Goal: Task Accomplishment & Management: Manage account settings

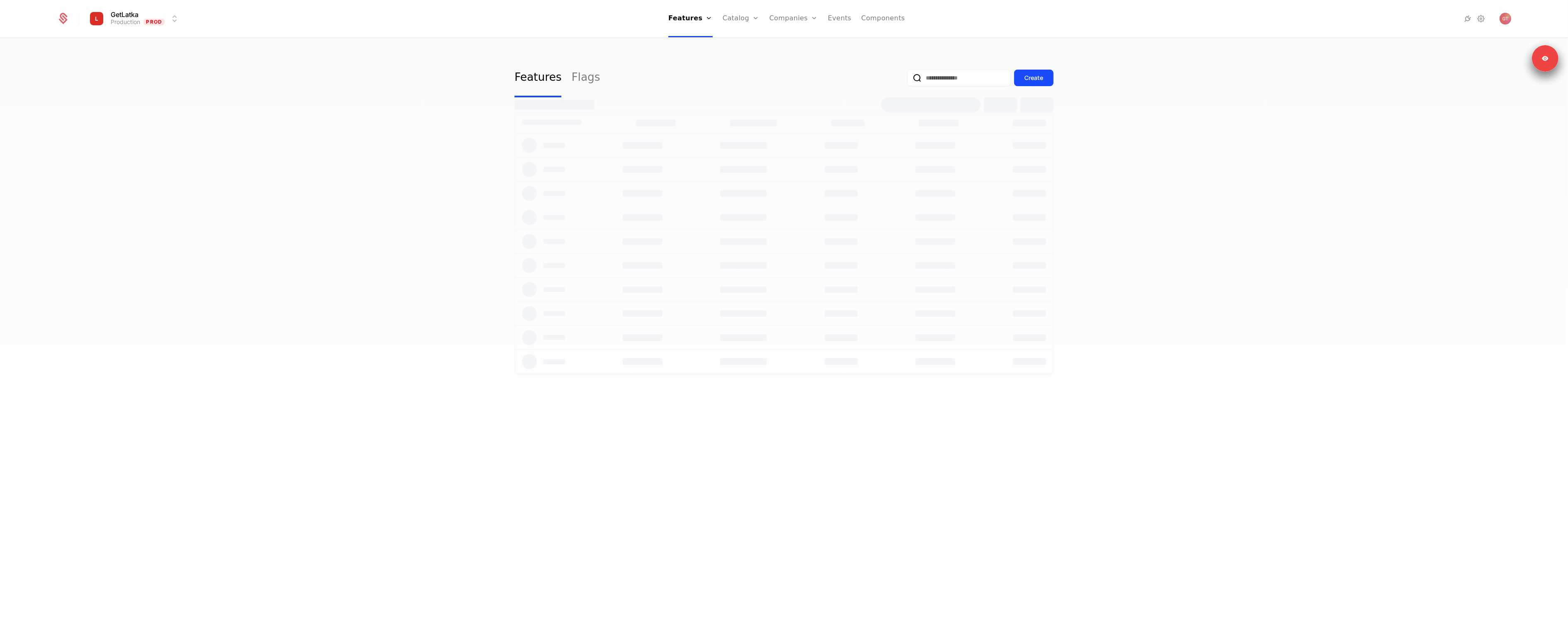
select select "**"
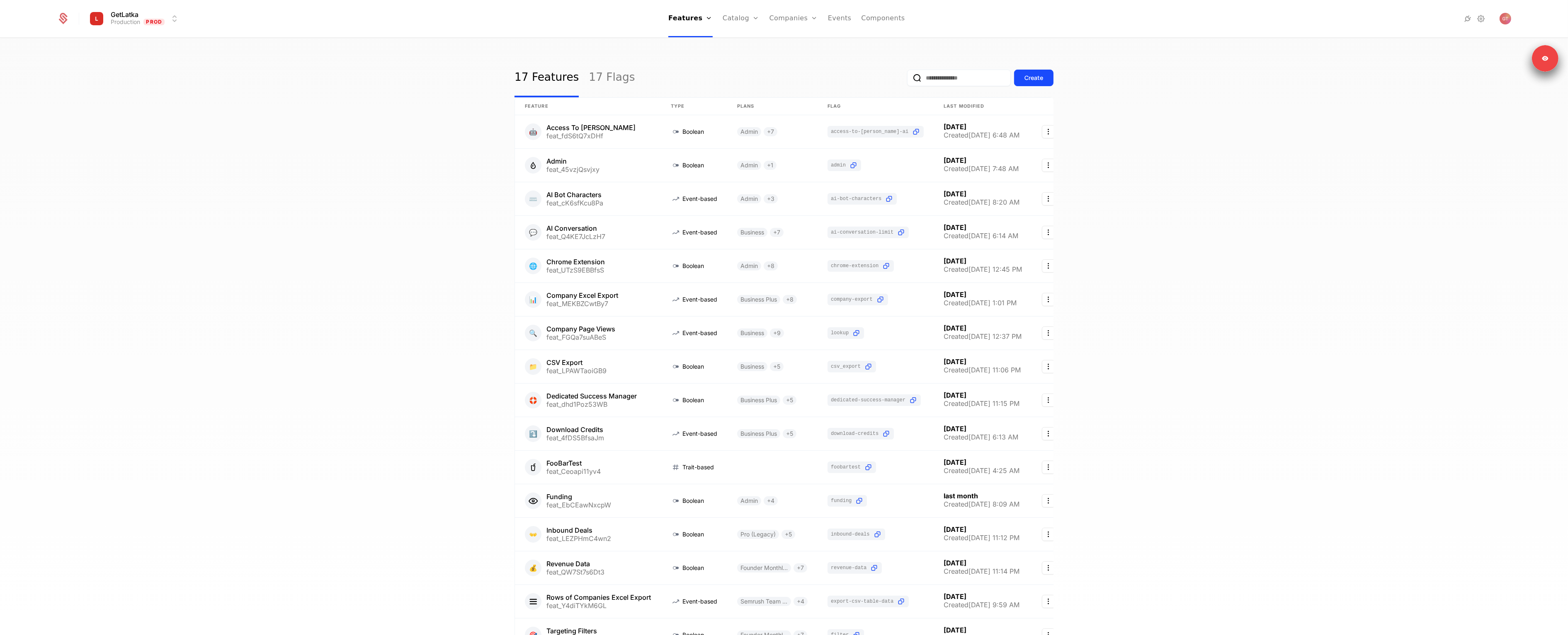
click at [752, 84] on link "Configuration" at bounding box center [754, 80] width 43 height 7
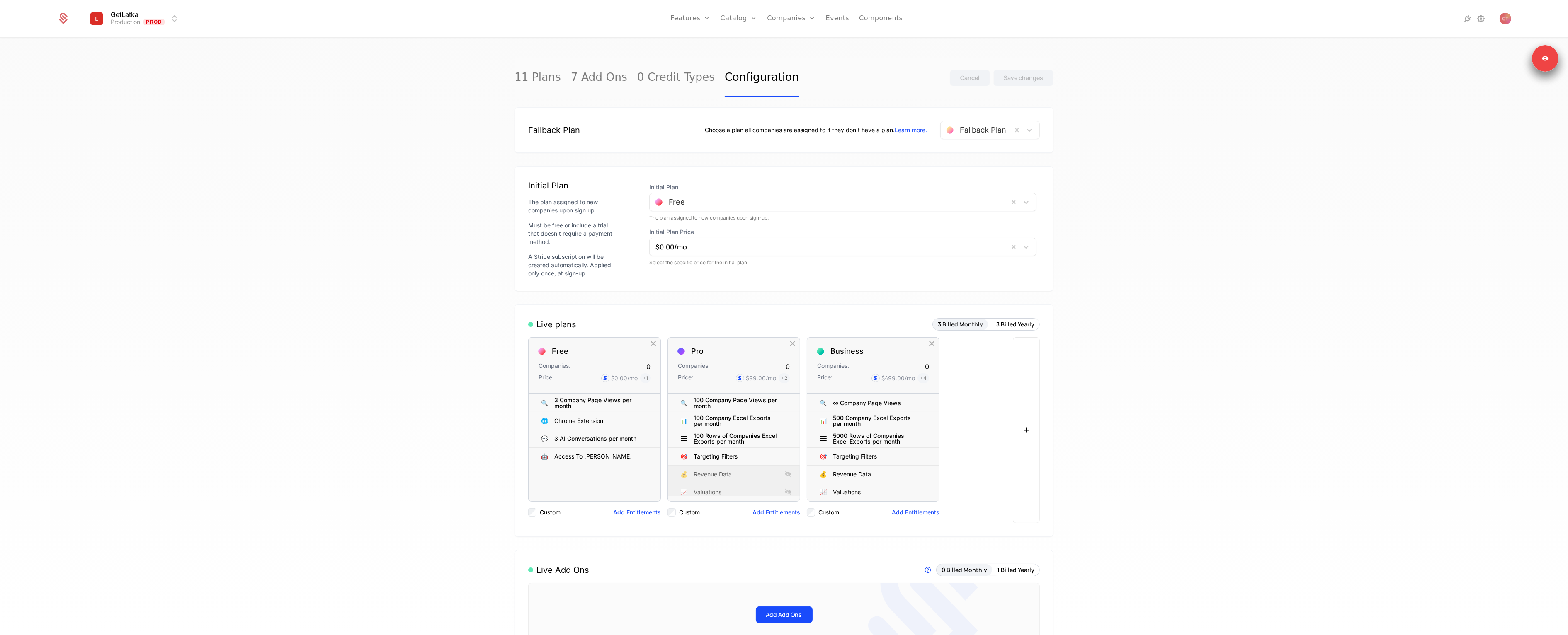
click at [1233, 158] on div "11 Plans 7 Add Ons 0 Credit Types Configuration Cancel Save changes Fallback Pl…" at bounding box center [784, 339] width 1568 height 602
click at [141, 20] on html "GetLatka Production Prod Features Features Flags Catalog Plans Add Ons Credits …" at bounding box center [784, 318] width 1568 height 635
click at [121, 63] on div "Test Dev" at bounding box center [160, 59] width 140 height 16
click at [992, 133] on div at bounding box center [959, 130] width 80 height 12
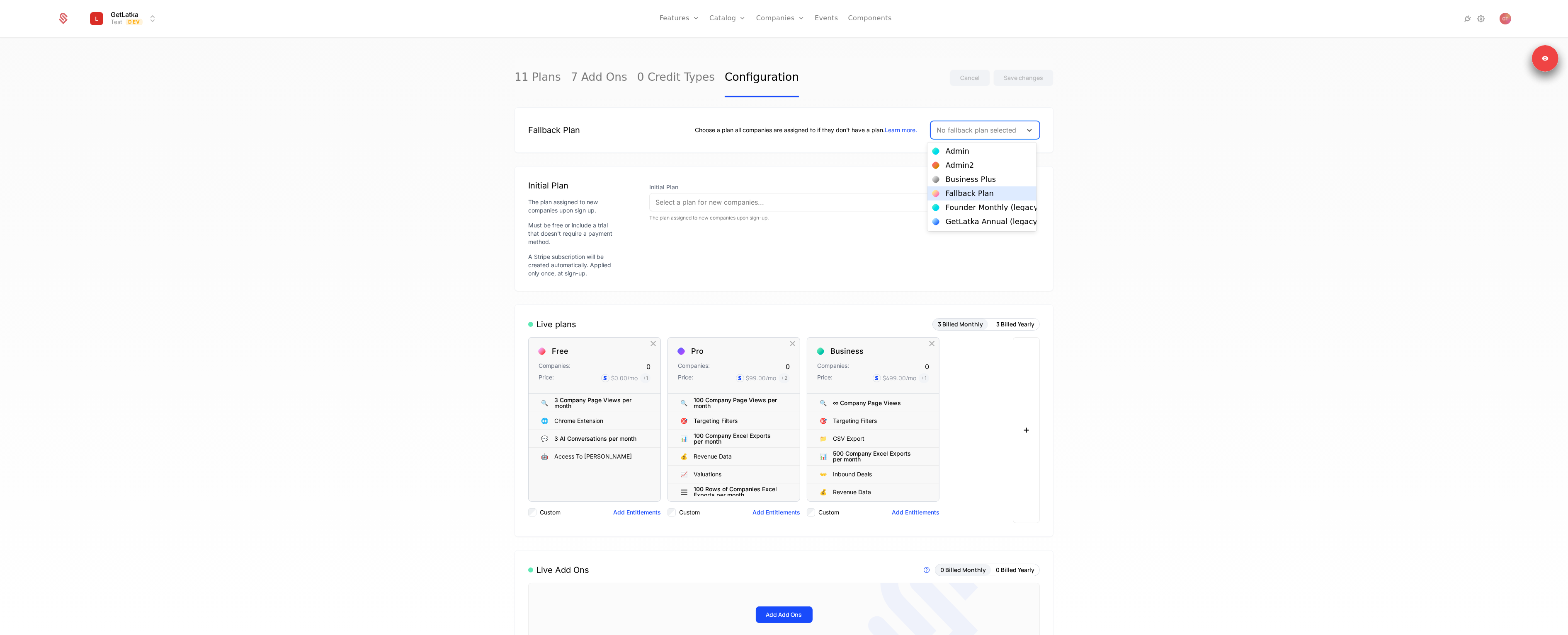
click at [972, 193] on div "Fallback Plan" at bounding box center [970, 193] width 49 height 7
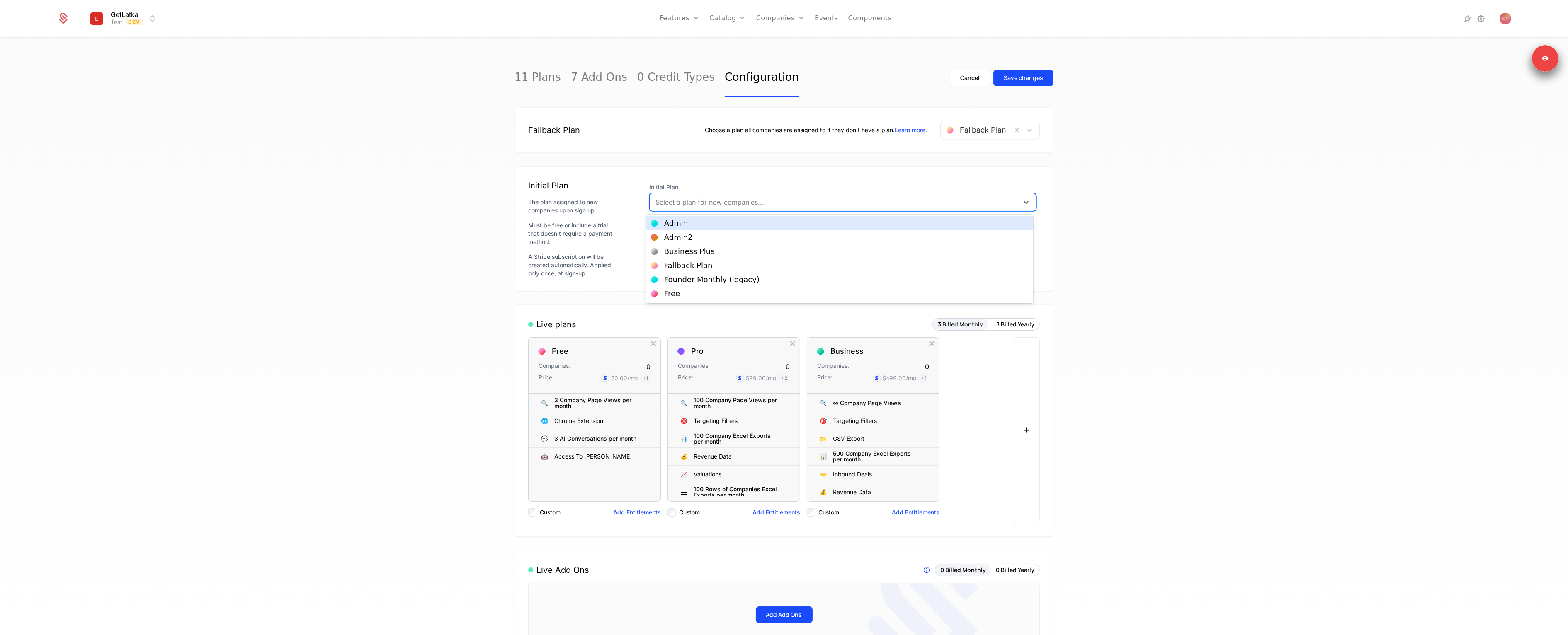
click at [764, 204] on div at bounding box center [834, 202] width 357 height 12
type input "****"
click at [678, 225] on div "Free" at bounding box center [672, 223] width 16 height 7
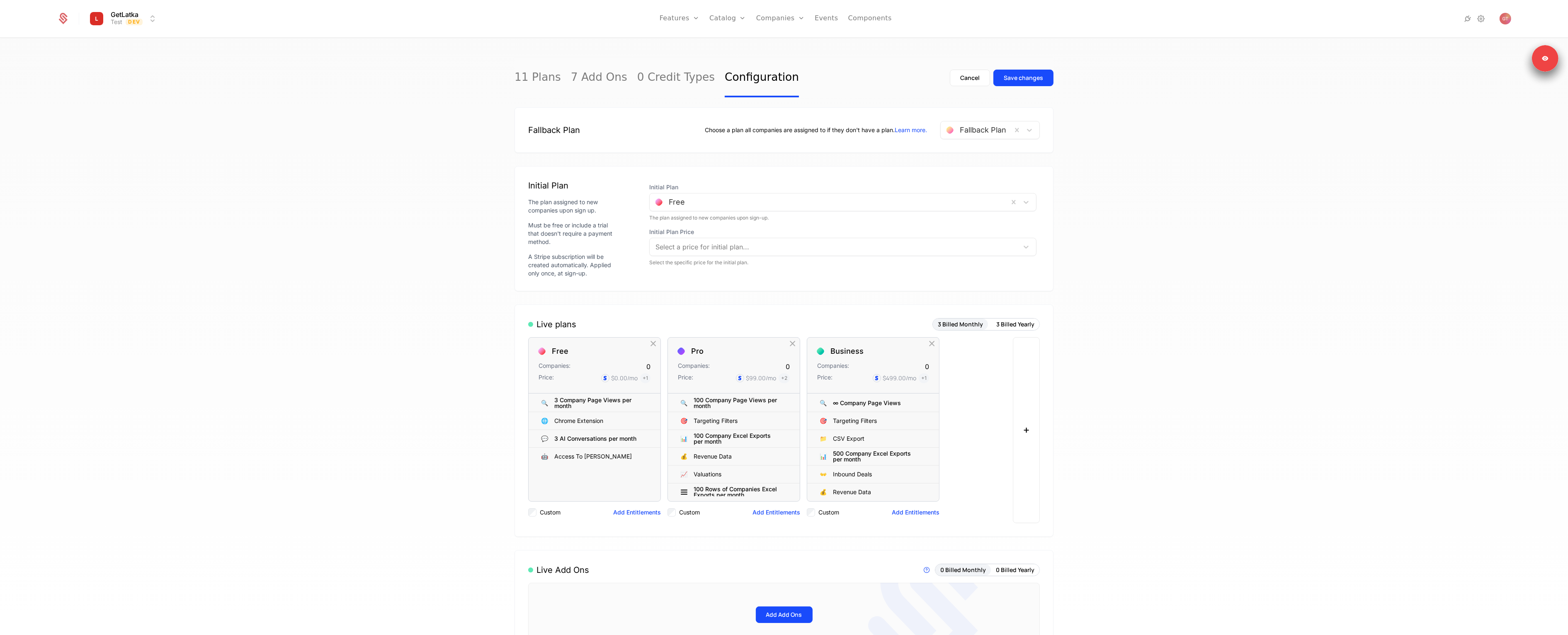
click at [1027, 80] on div "Save changes" at bounding box center [1023, 78] width 40 height 9
click at [726, 43] on link "Plans" at bounding box center [741, 40] width 43 height 7
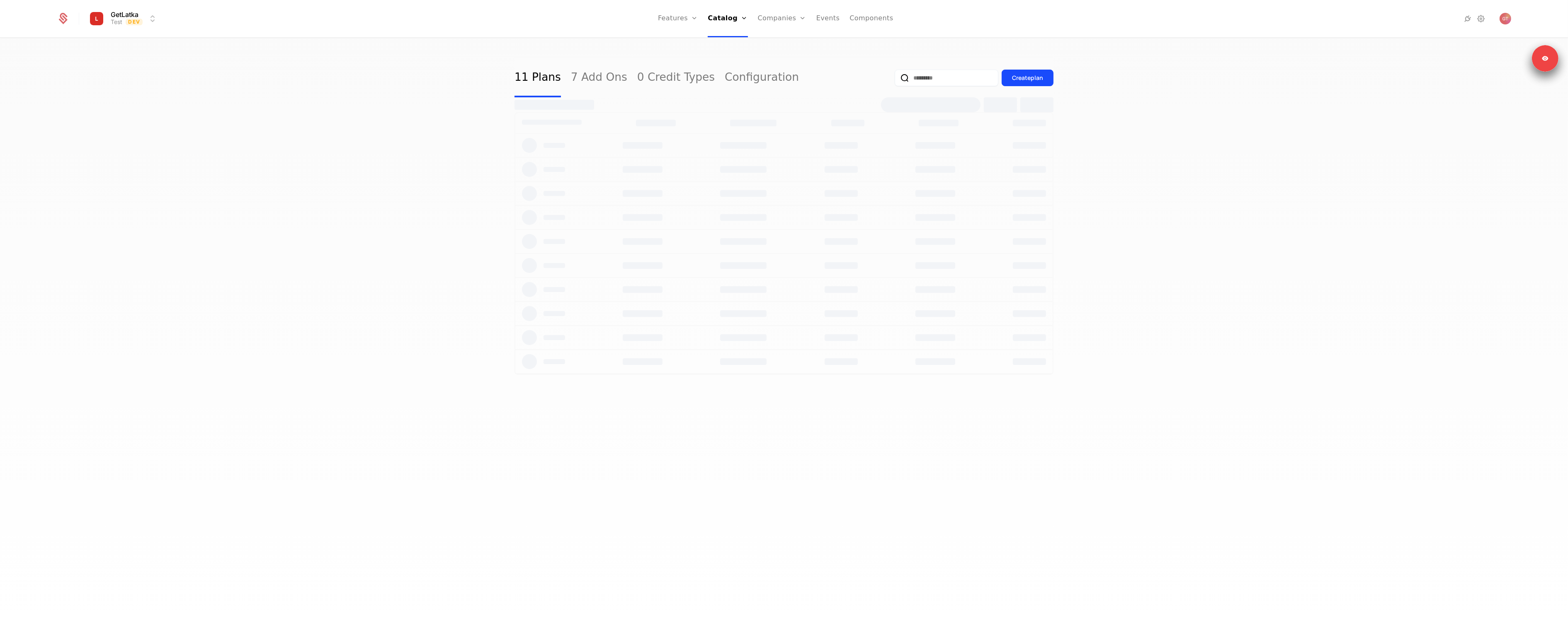
select select "**"
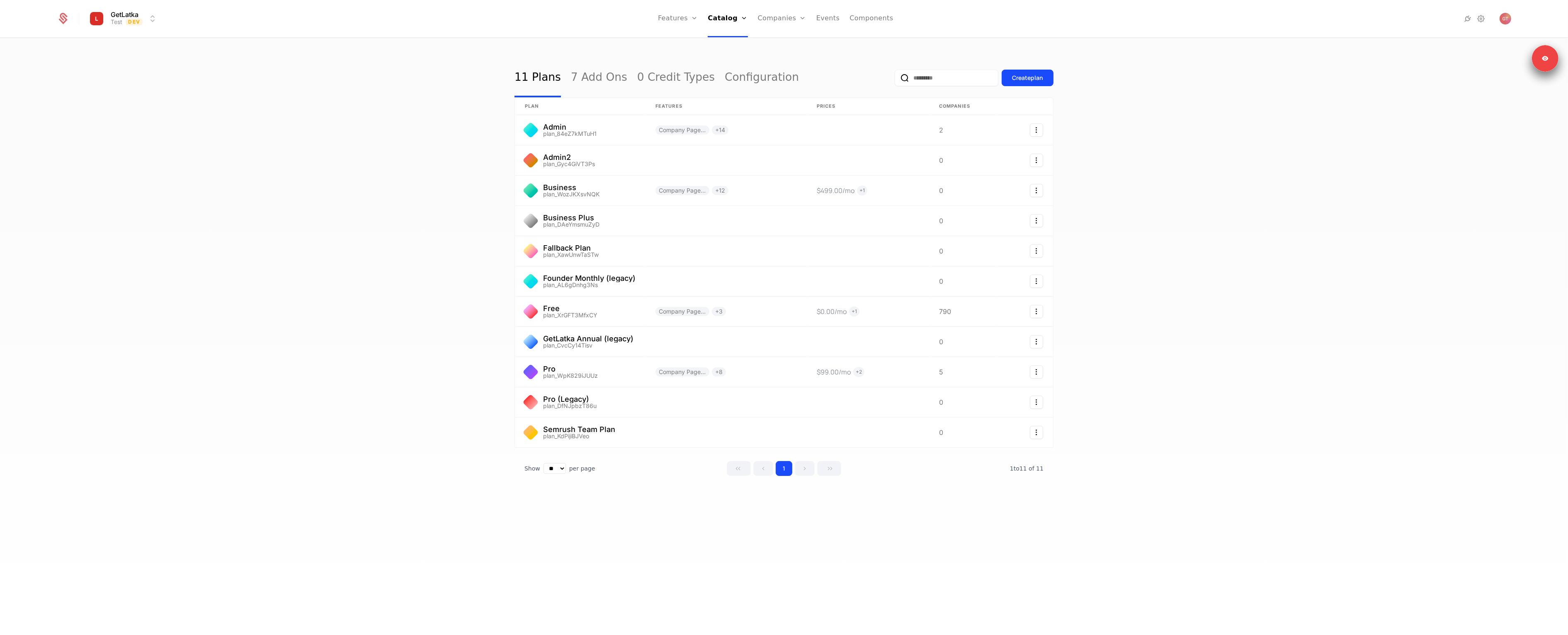
click at [741, 83] on link "Configuration" at bounding box center [739, 80] width 43 height 7
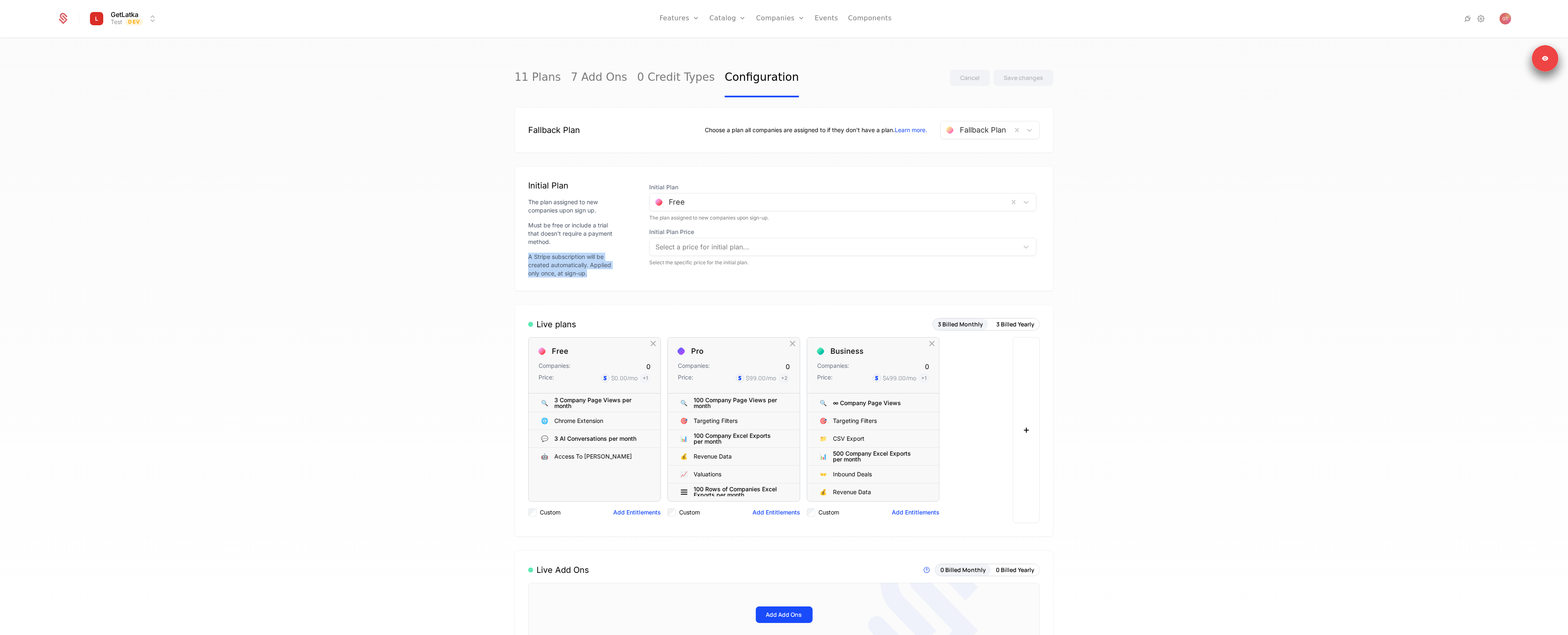
drag, startPoint x: 525, startPoint y: 258, endPoint x: 593, endPoint y: 271, distance: 69.2
click at [593, 271] on div "A Stripe subscription will be created automatically. Applied only once, at sign…" at bounding box center [574, 265] width 91 height 25
drag, startPoint x: 593, startPoint y: 271, endPoint x: 598, endPoint y: 272, distance: 5.1
click at [593, 271] on div "A Stripe subscription will be created automatically. Applied only once, at sign…" at bounding box center [574, 265] width 91 height 25
drag, startPoint x: 621, startPoint y: 274, endPoint x: 523, endPoint y: 195, distance: 125.9
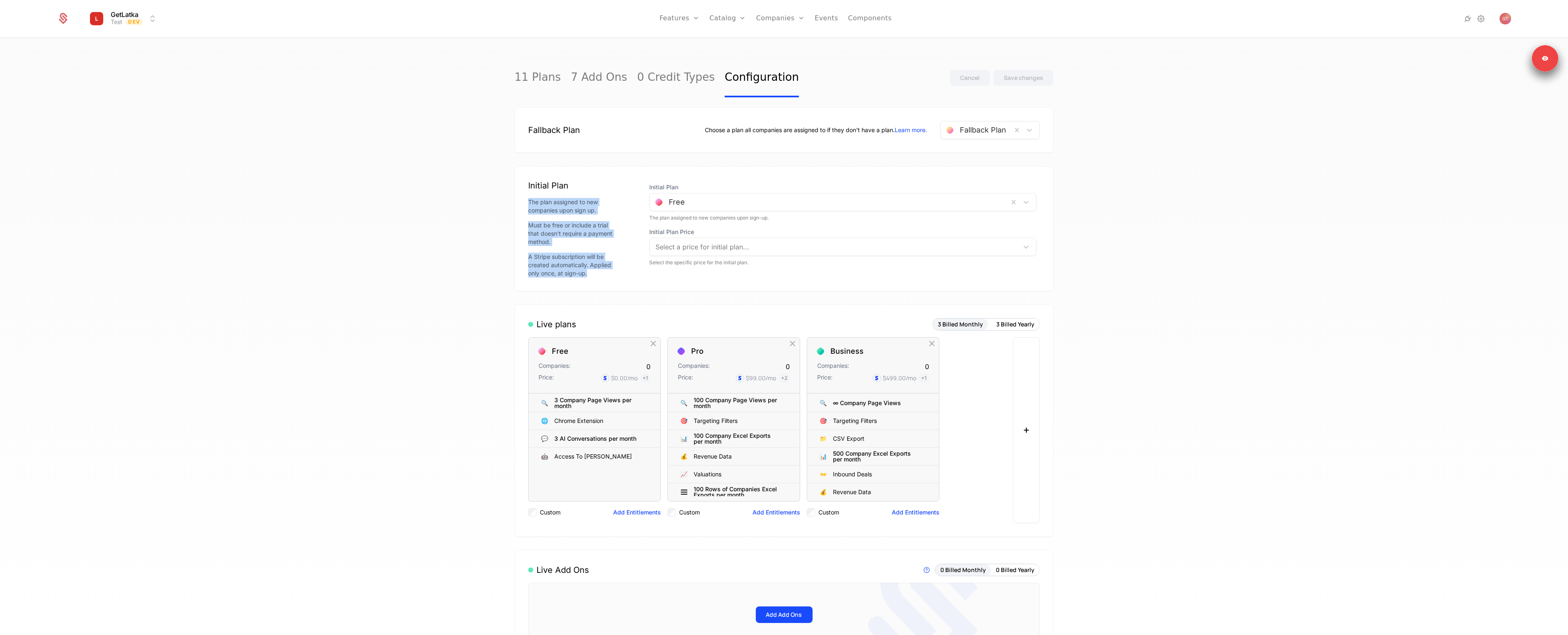
click at [523, 195] on div "Initial Plan The plan assigned to new companies upon sign up. Must be free or i…" at bounding box center [783, 229] width 539 height 125
drag, startPoint x: 523, startPoint y: 187, endPoint x: 589, endPoint y: 274, distance: 109.2
click at [586, 274] on div "Initial Plan The plan assigned to new companies upon sign up. Must be free or i…" at bounding box center [783, 229] width 539 height 125
click at [589, 274] on div "A Stripe subscription will be created automatically. Applied only once, at sign…" at bounding box center [574, 265] width 91 height 25
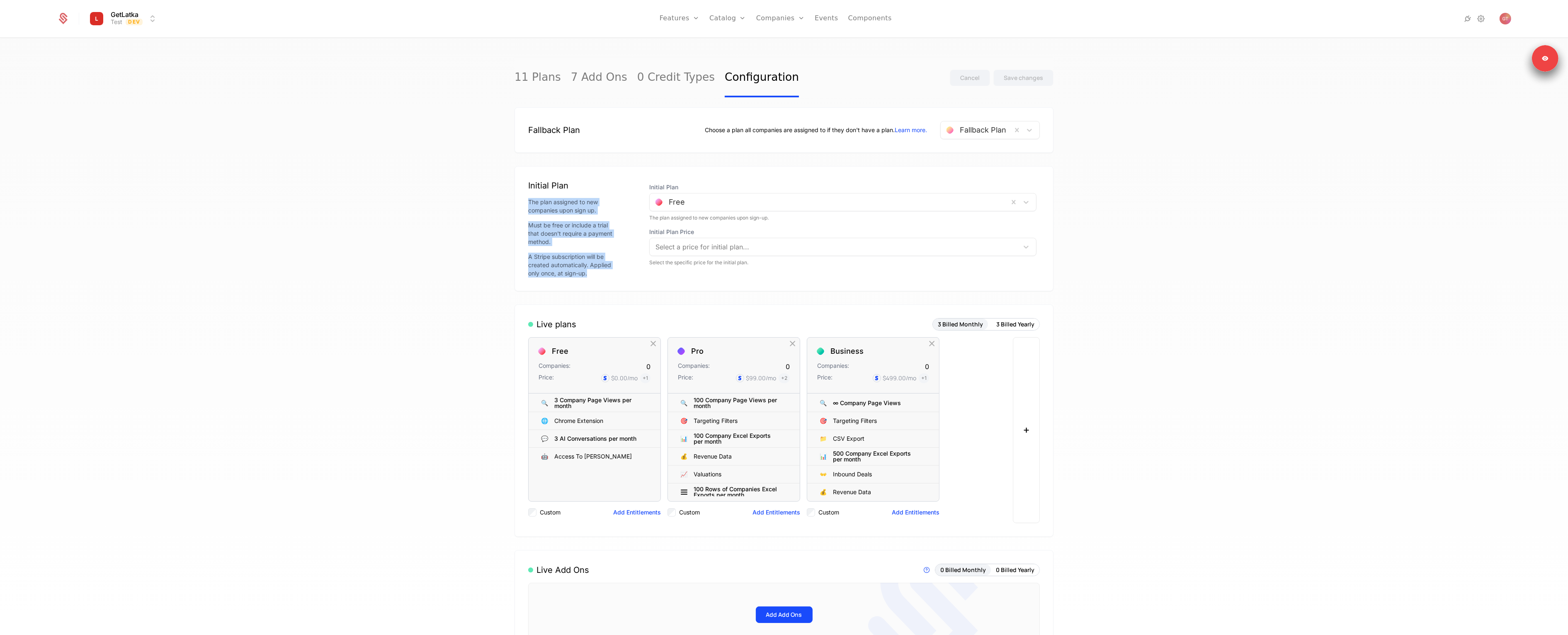
drag, startPoint x: 589, startPoint y: 258, endPoint x: 549, endPoint y: 193, distance: 76.3
click at [549, 193] on div "Initial Plan The plan assigned to new companies upon sign up. Must be free or i…" at bounding box center [574, 229] width 91 height 98
click at [549, 193] on div "Initial Plan The plan assigned to new companies upon sign up. Must be free or i…" at bounding box center [574, 229] width 91 height 98
drag, startPoint x: 461, startPoint y: 217, endPoint x: 479, endPoint y: 204, distance: 22.2
click at [461, 217] on div "11 Plans 7 Add Ons 0 Credit Types Configuration Cancel Save changes Fallback Pl…" at bounding box center [784, 339] width 1568 height 602
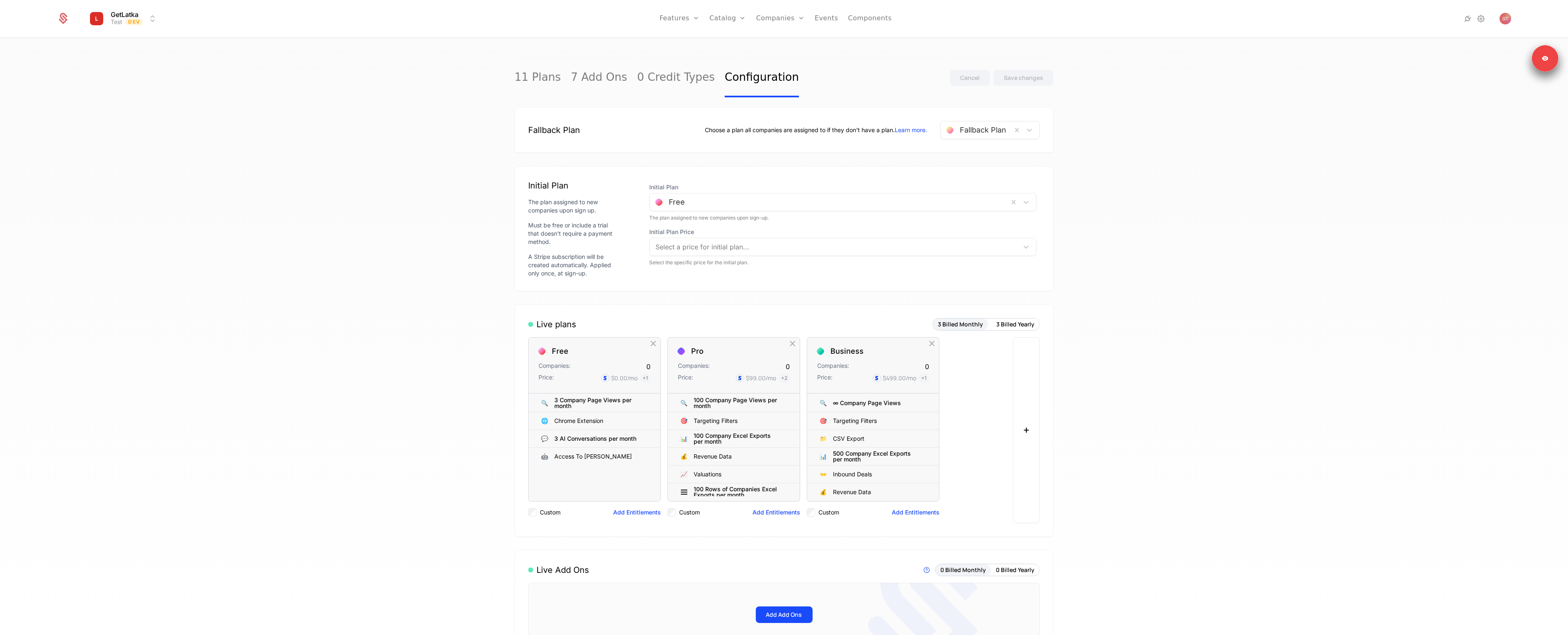
click at [724, 41] on link "Plans" at bounding box center [741, 40] width 43 height 7
select select "**"
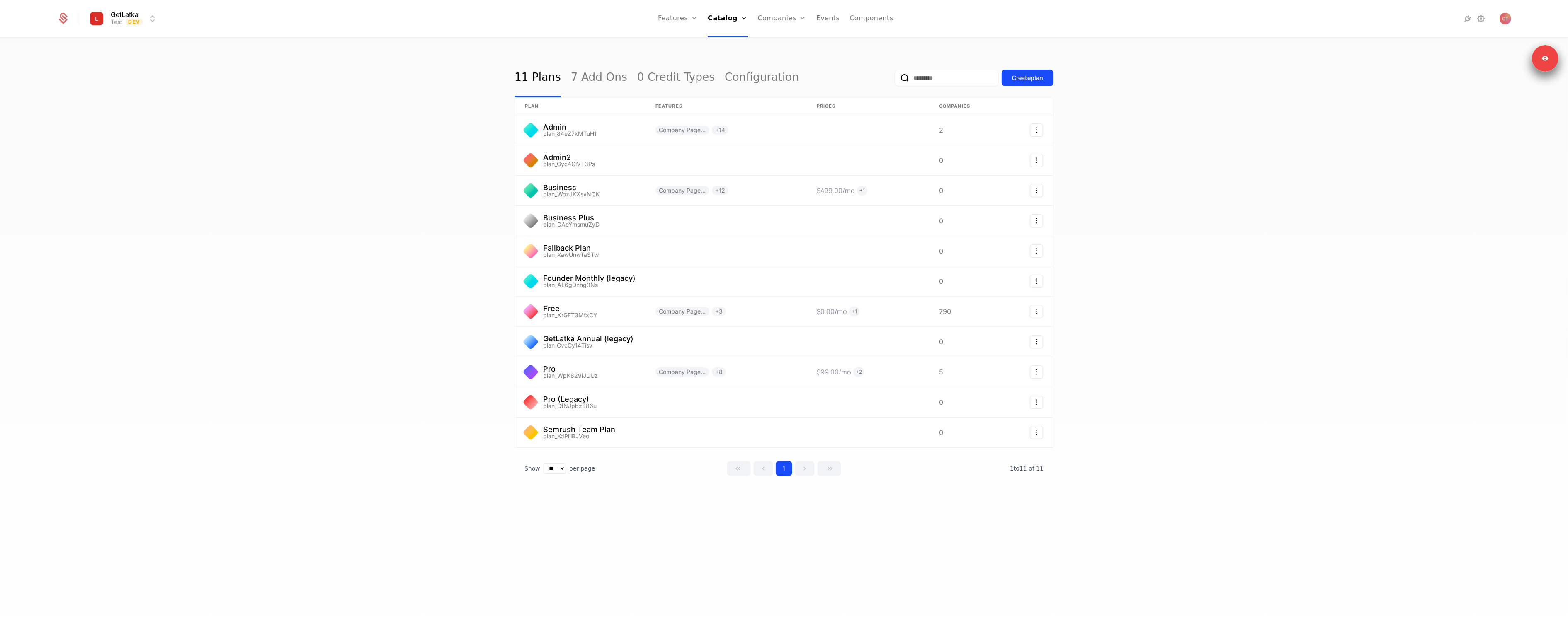
click at [1241, 217] on div "11 Plans 7 Add Ons 0 Credit Types Configuration Create plan plan Features Price…" at bounding box center [784, 339] width 1568 height 602
click at [1252, 320] on div "11 Plans 7 Add Ons 0 Credit Types Configuration Create plan plan Features Price…" at bounding box center [784, 339] width 1568 height 602
click at [560, 255] on link at bounding box center [580, 251] width 131 height 30
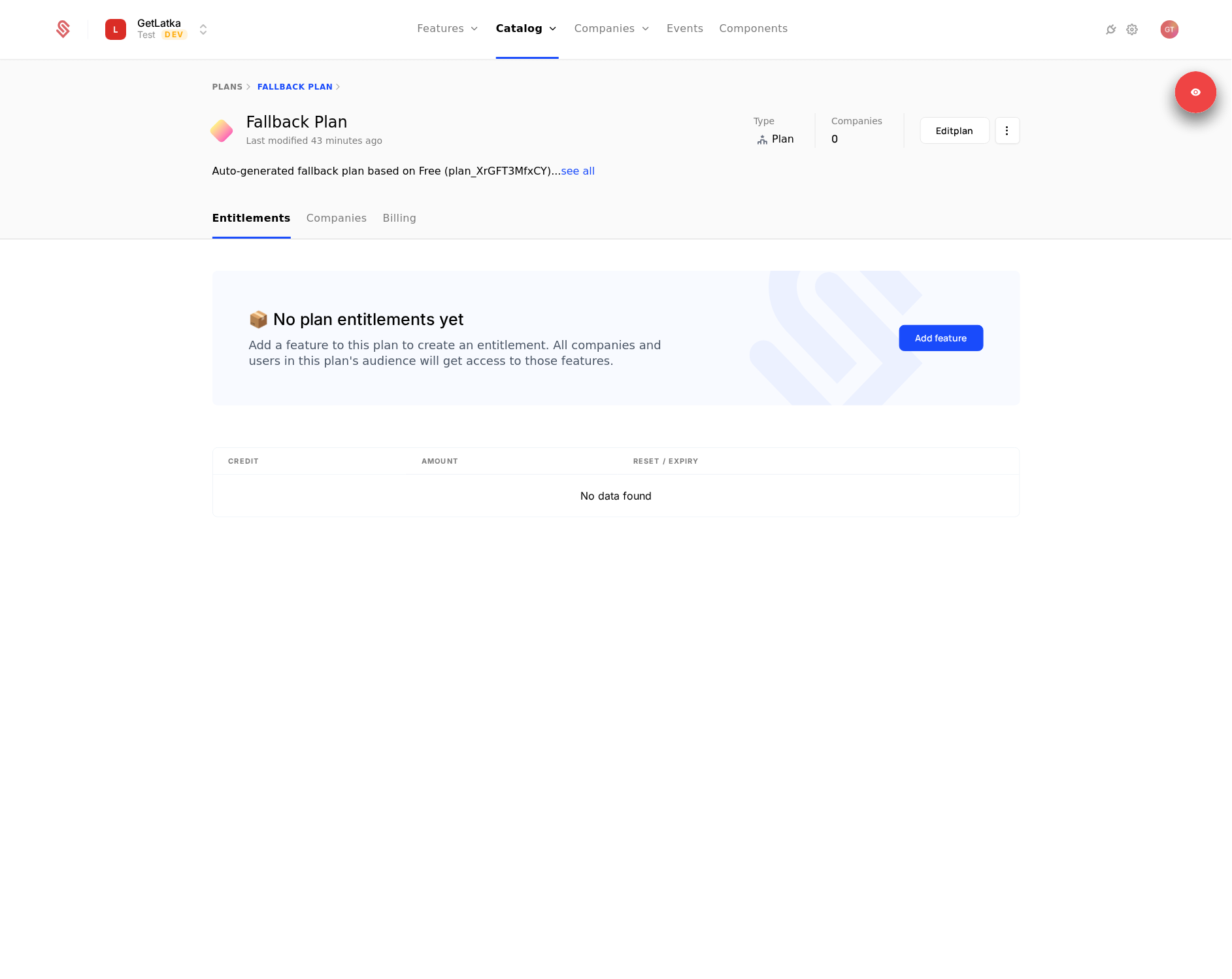
click at [917, 353] on div "Add feature" at bounding box center [941, 338] width 84 height 61
click at [937, 338] on div "Add feature" at bounding box center [941, 338] width 52 height 13
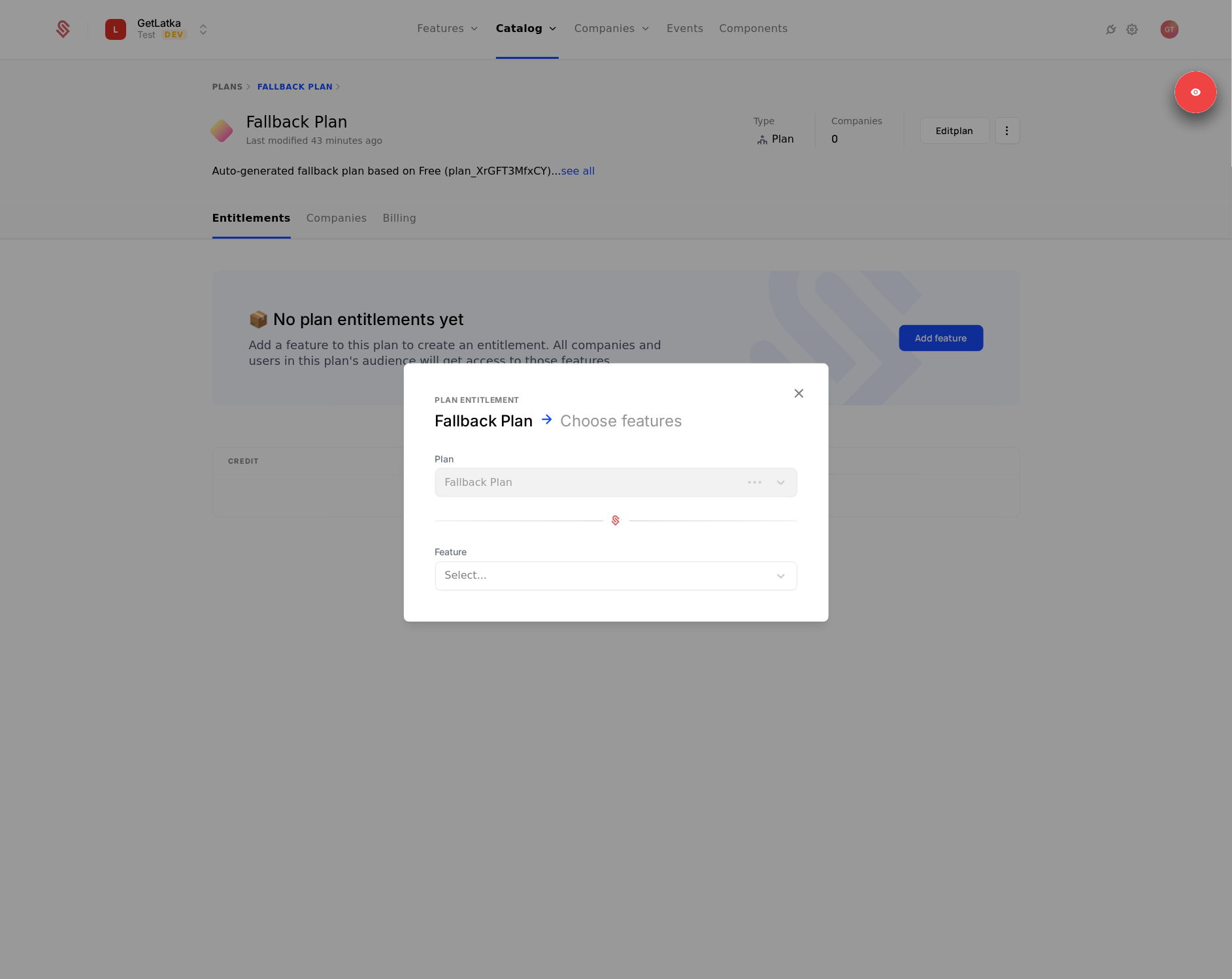
click at [534, 576] on div at bounding box center [602, 575] width 318 height 18
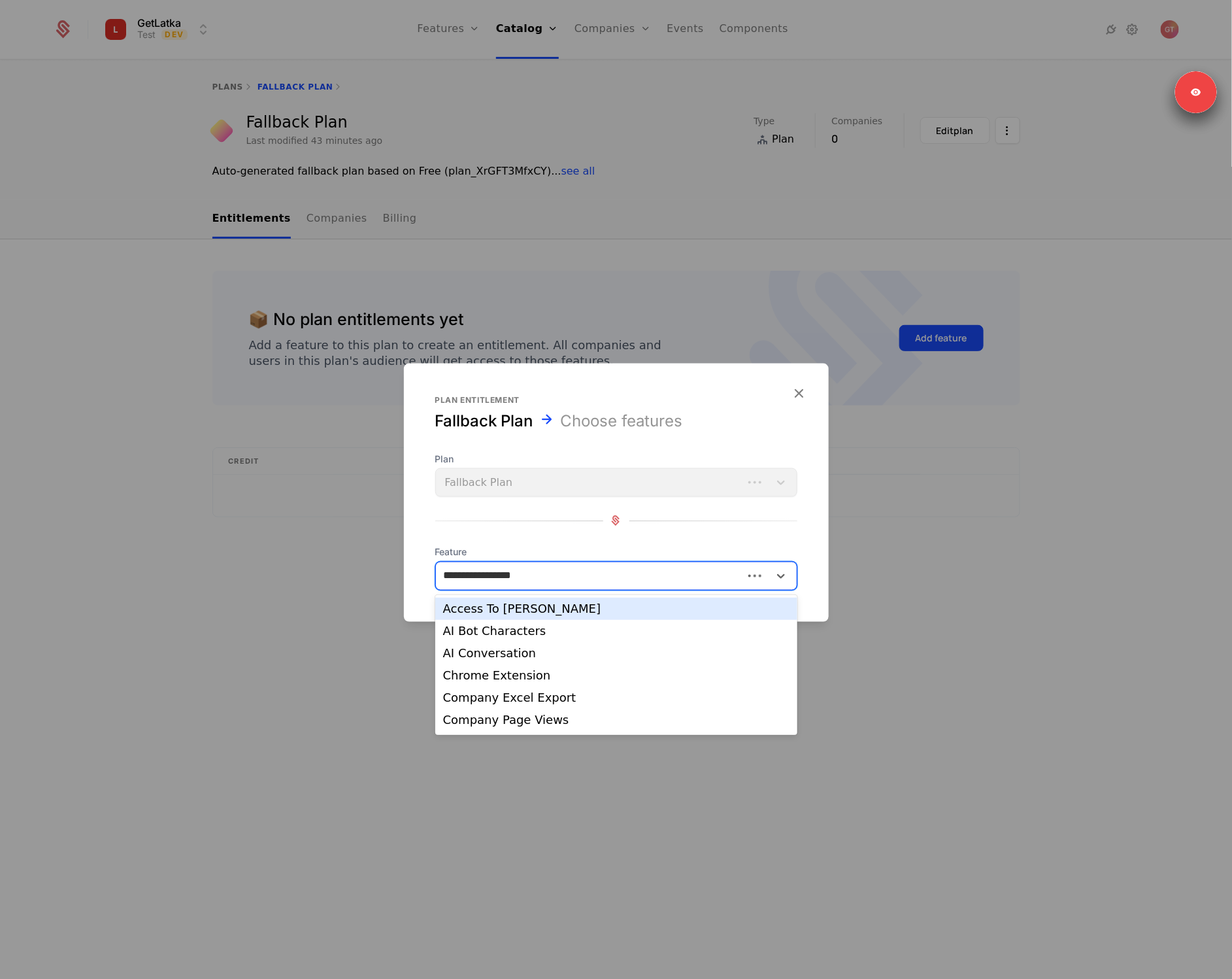
type input "**********"
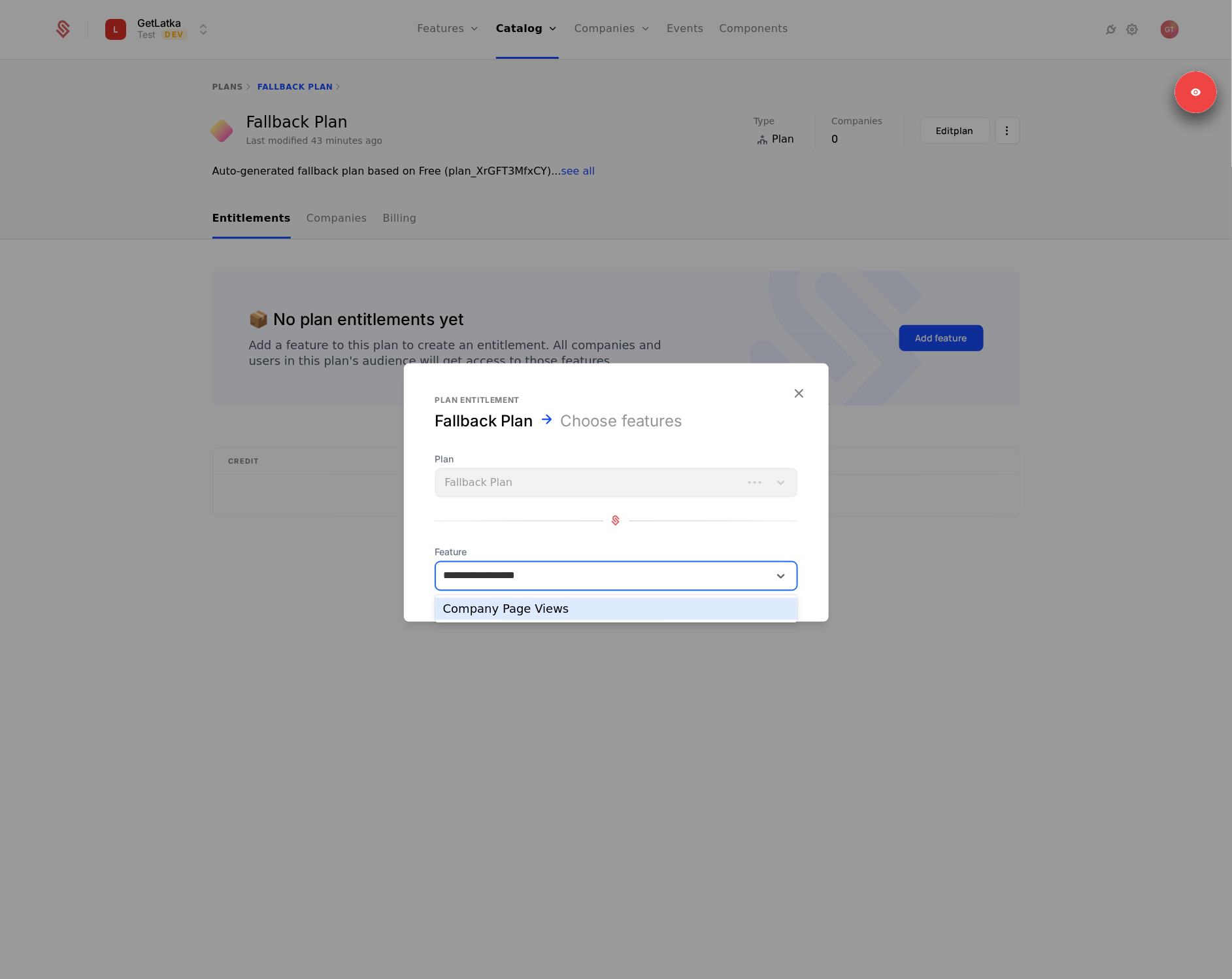
click at [509, 610] on div "Company Page Views" at bounding box center [616, 609] width 346 height 12
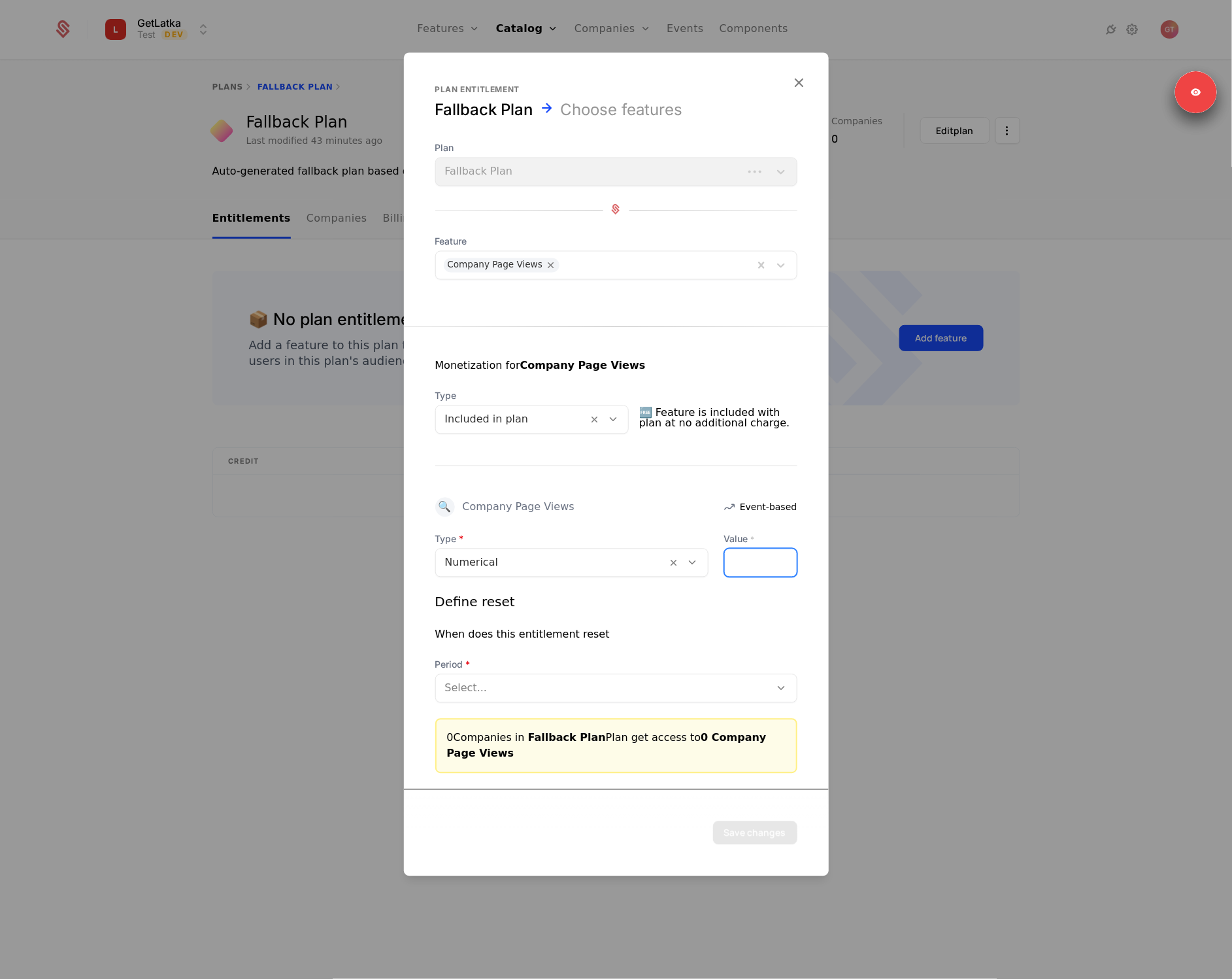
drag, startPoint x: 737, startPoint y: 560, endPoint x: 728, endPoint y: 558, distance: 9.2
click at [728, 558] on input "*" at bounding box center [760, 561] width 72 height 28
type input "*"
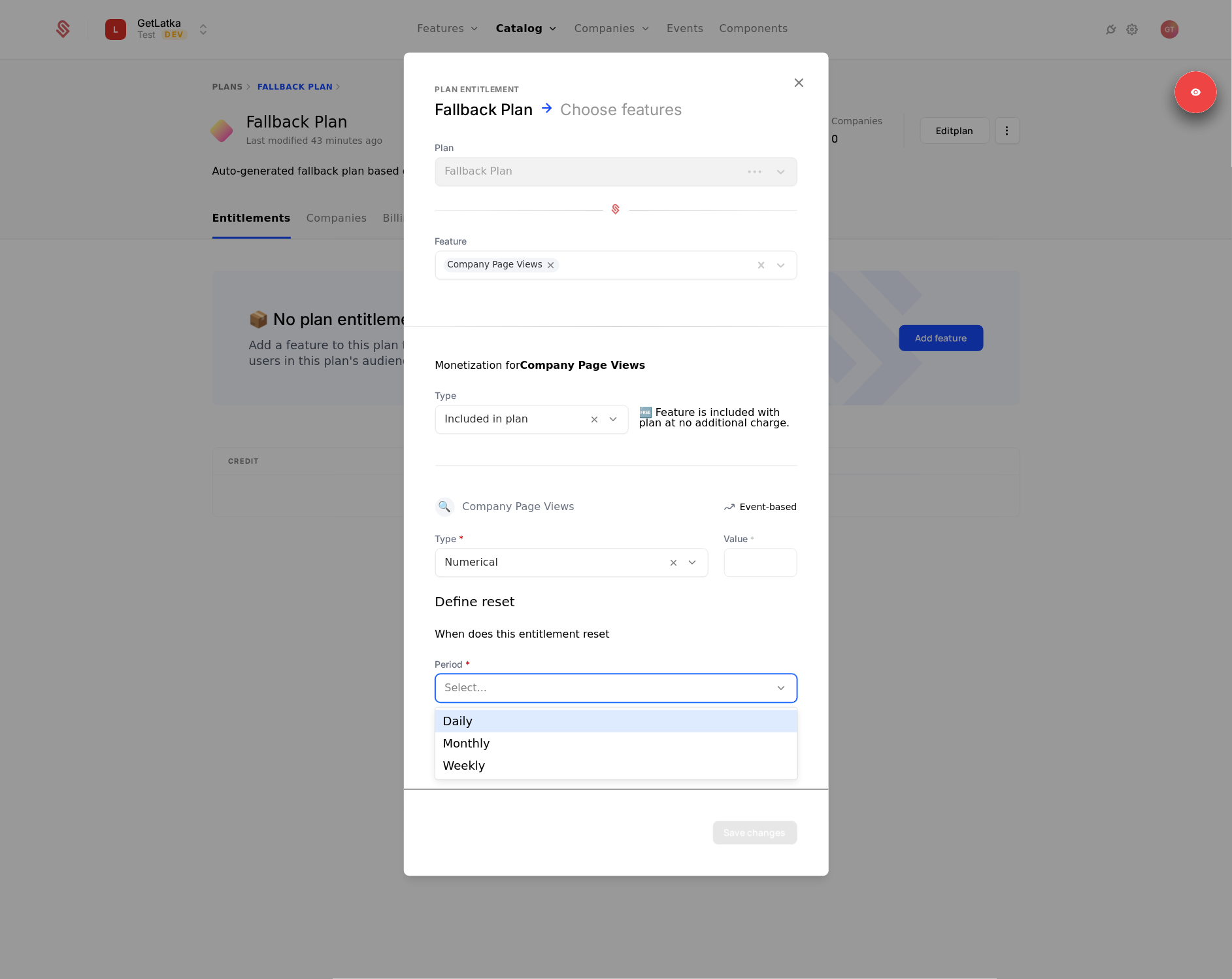
click at [583, 686] on div at bounding box center [604, 687] width 317 height 18
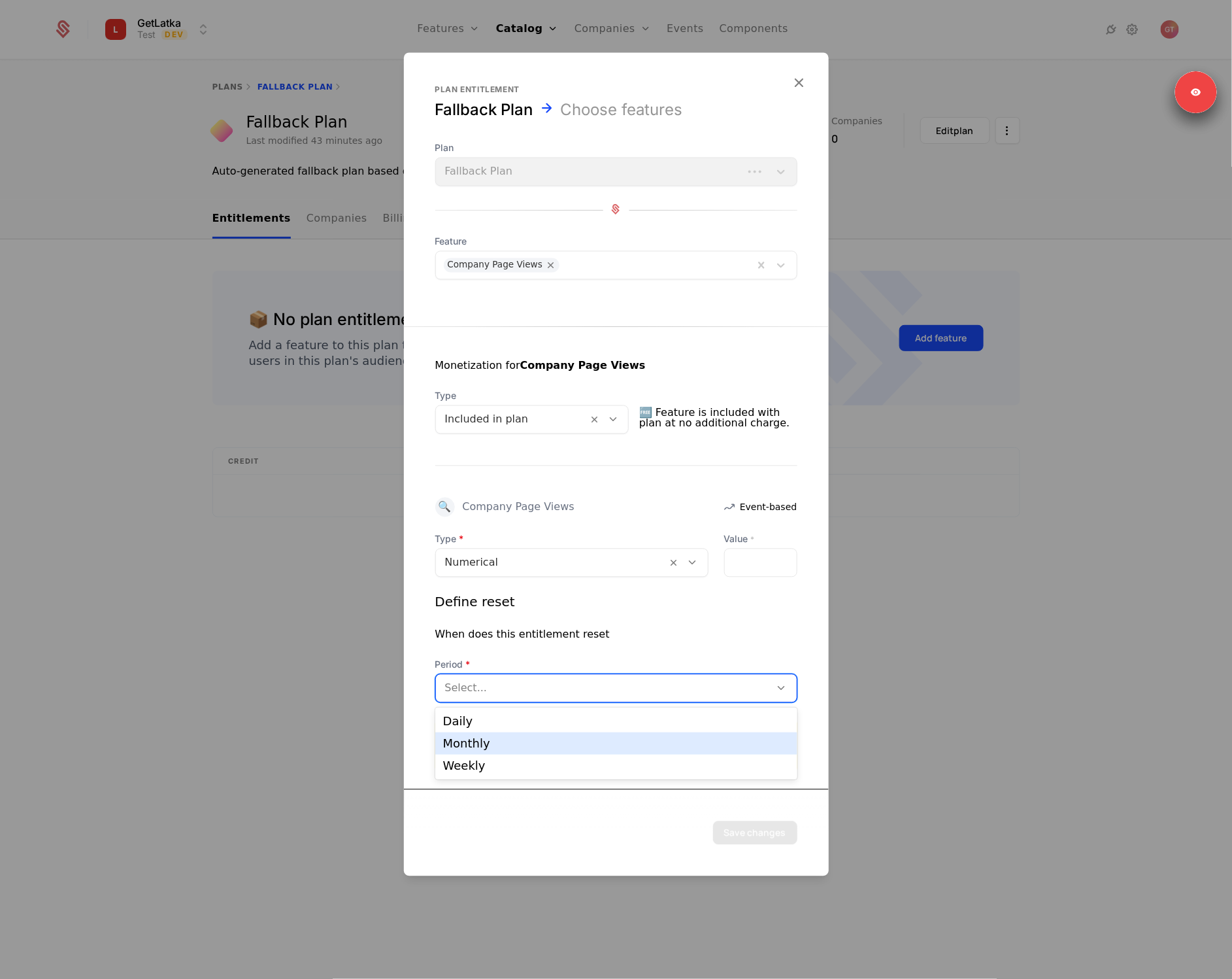
click at [508, 735] on div "Monthly" at bounding box center [616, 743] width 362 height 22
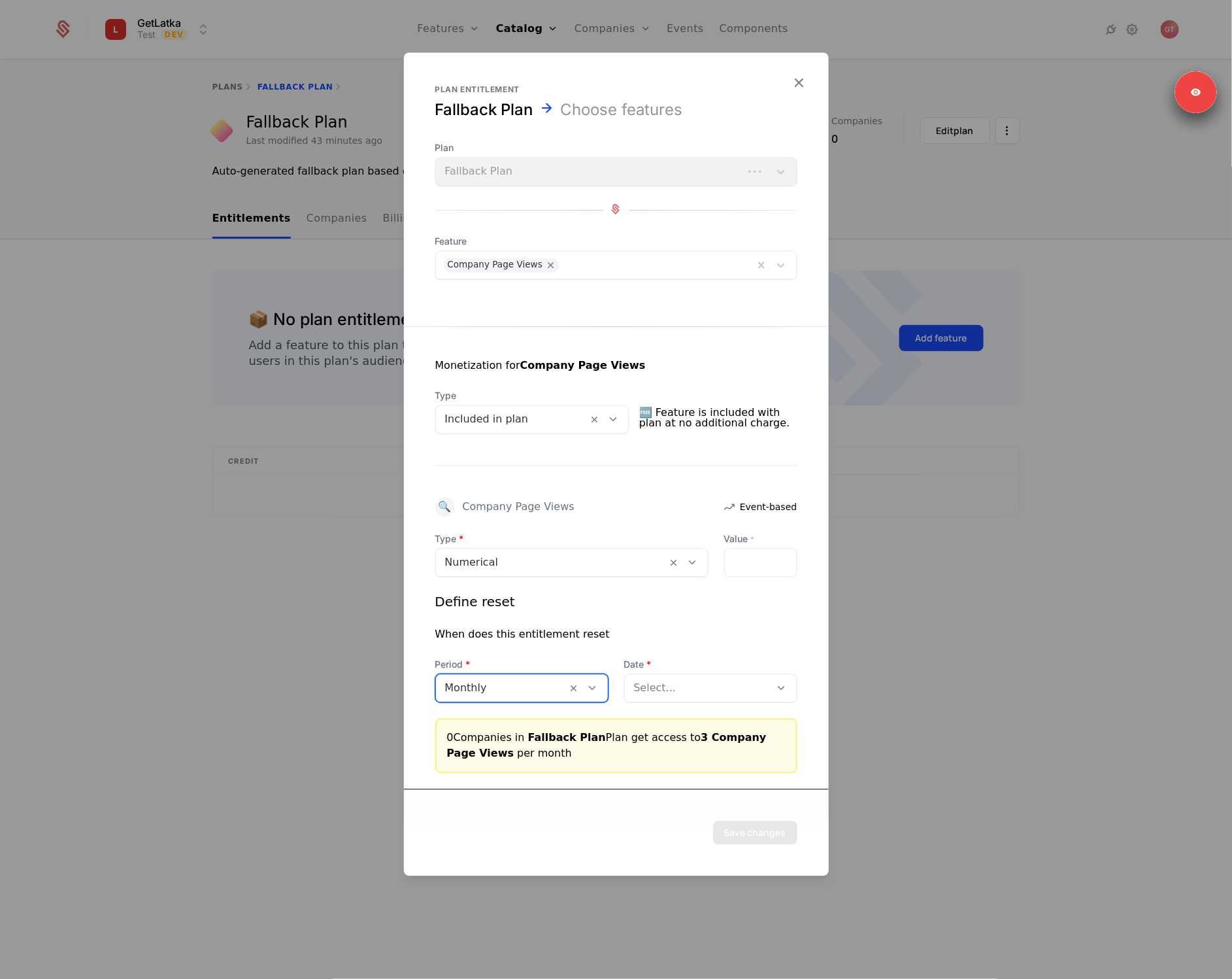
click at [700, 679] on div at bounding box center [698, 687] width 128 height 18
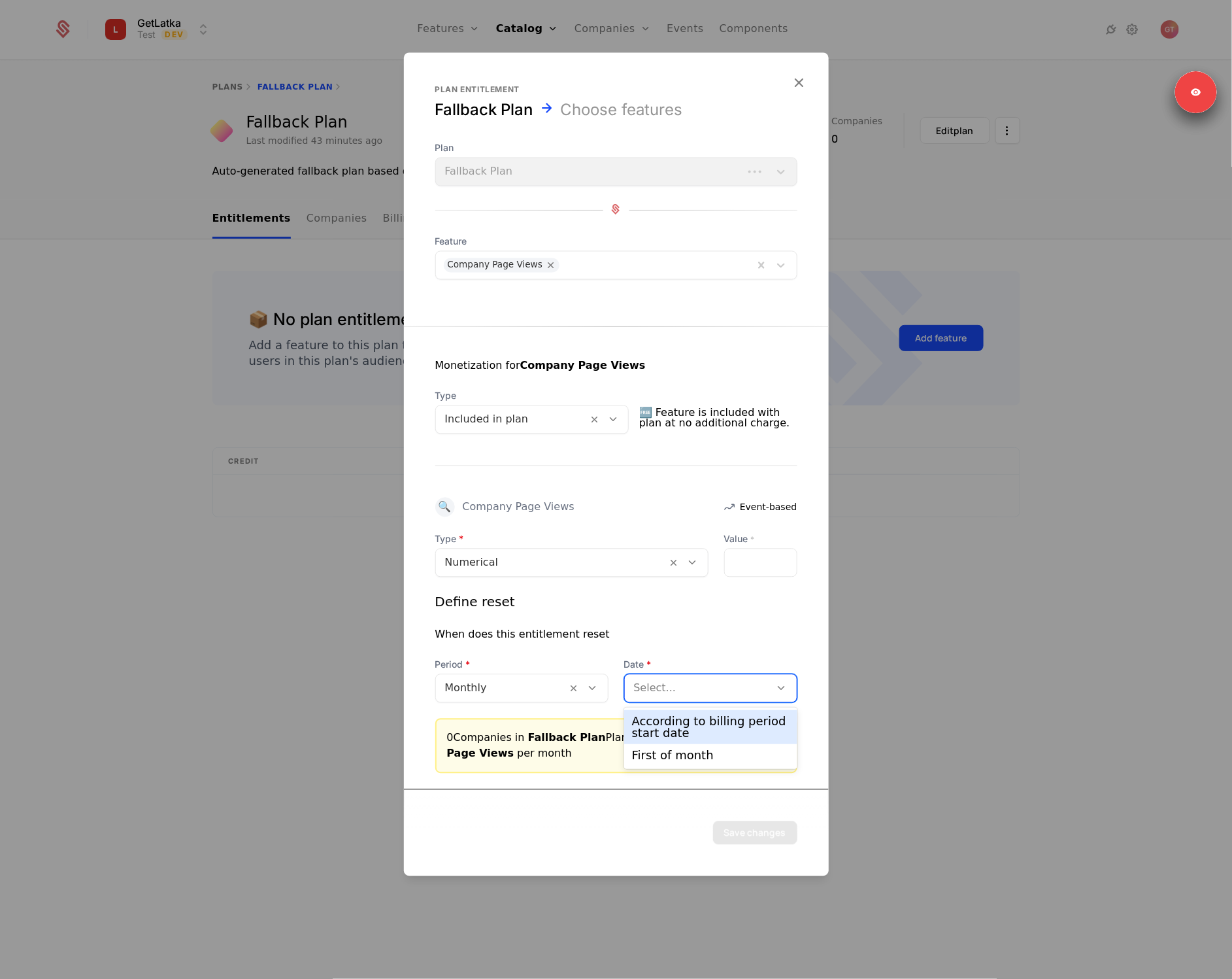
click at [669, 728] on div "According to billing period start date" at bounding box center [711, 727] width 157 height 24
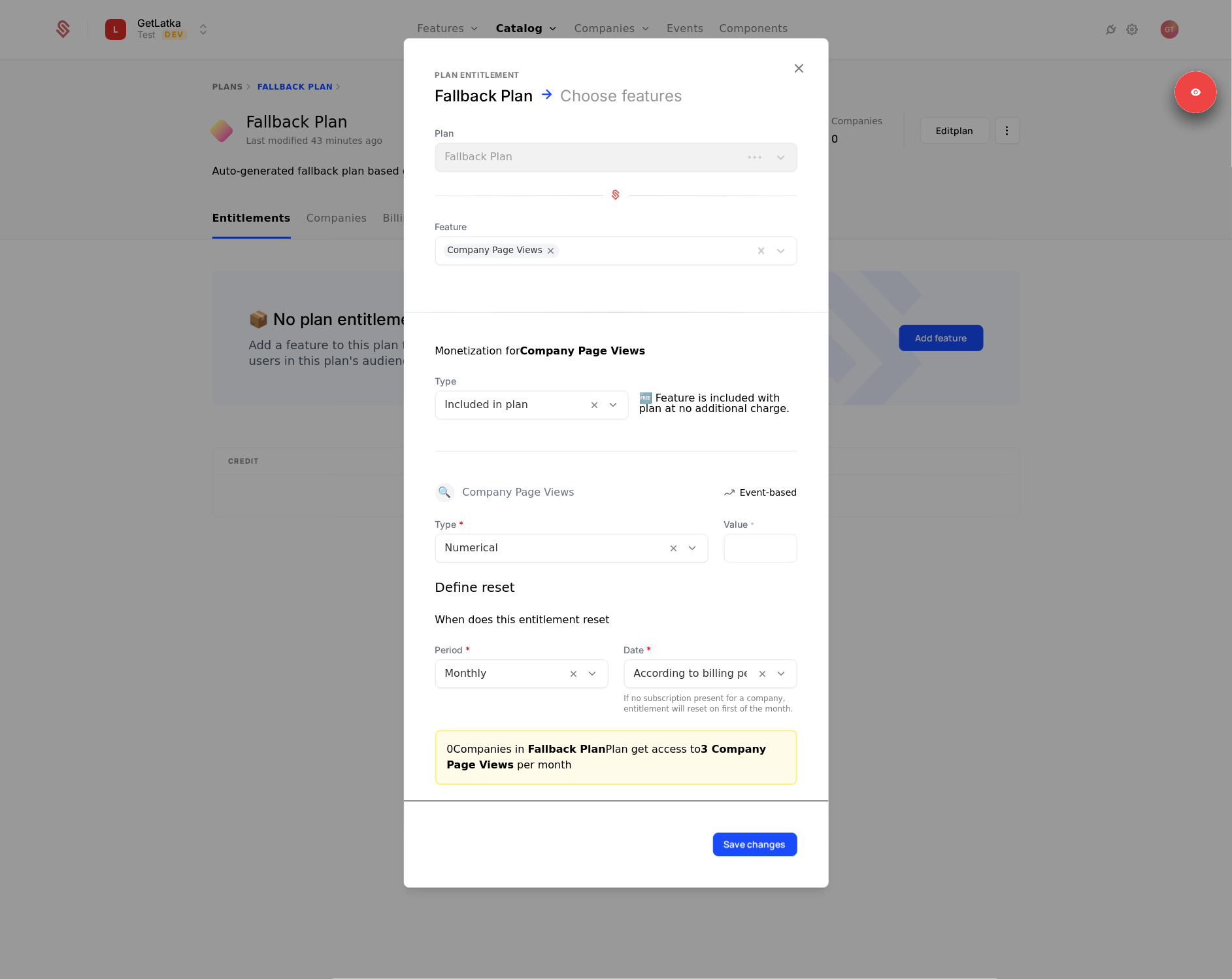
drag, startPoint x: 758, startPoint y: 828, endPoint x: 760, endPoint y: 835, distance: 7.3
click at [758, 828] on div "Save changes" at bounding box center [616, 844] width 425 height 87
click at [760, 835] on button "Save changes" at bounding box center [755, 844] width 84 height 24
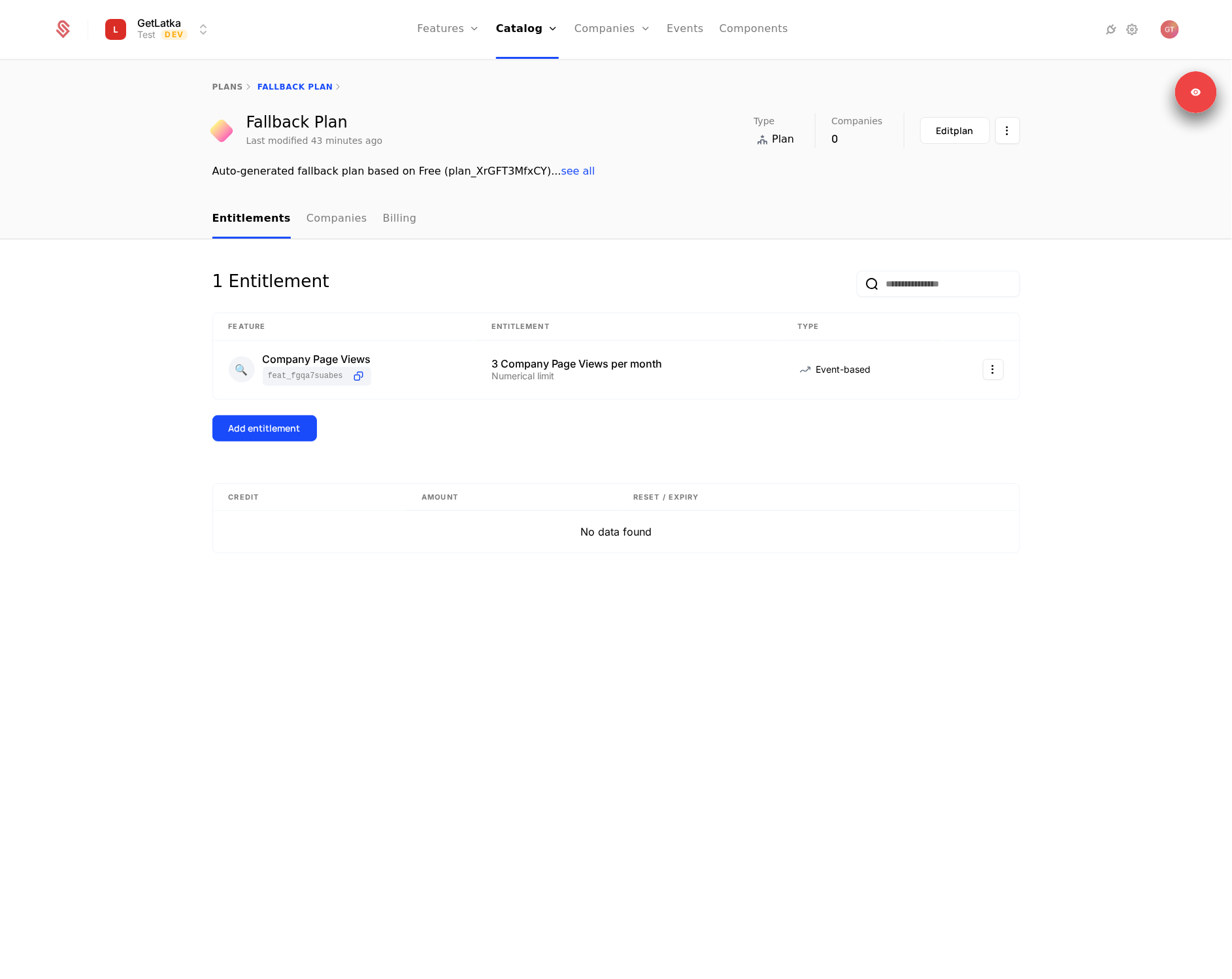
click at [255, 440] on button "Add entitlement" at bounding box center [264, 428] width 105 height 26
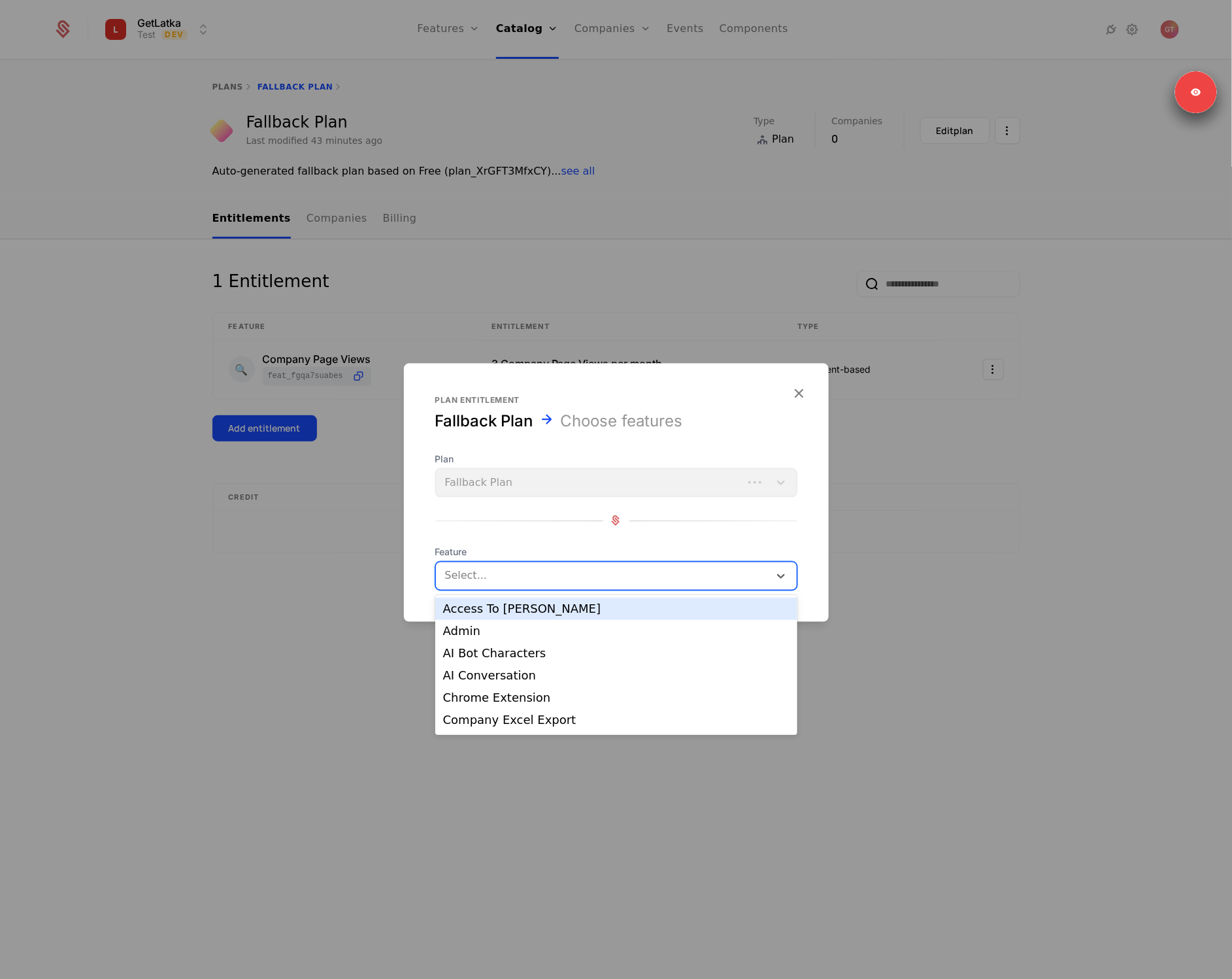
click at [519, 575] on div at bounding box center [602, 575] width 318 height 18
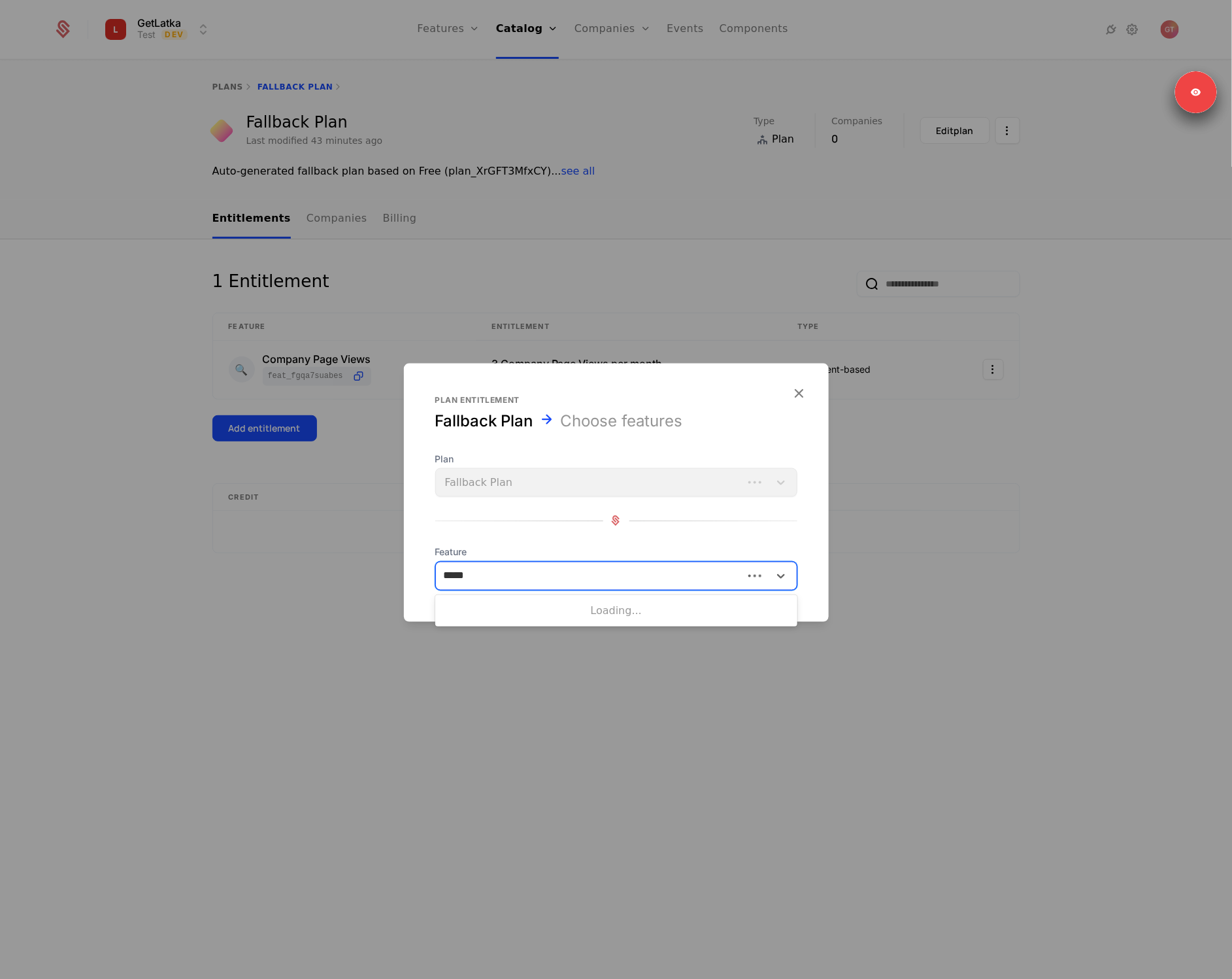
type input "******"
click at [488, 607] on div "Chrome Extension" at bounding box center [616, 609] width 346 height 12
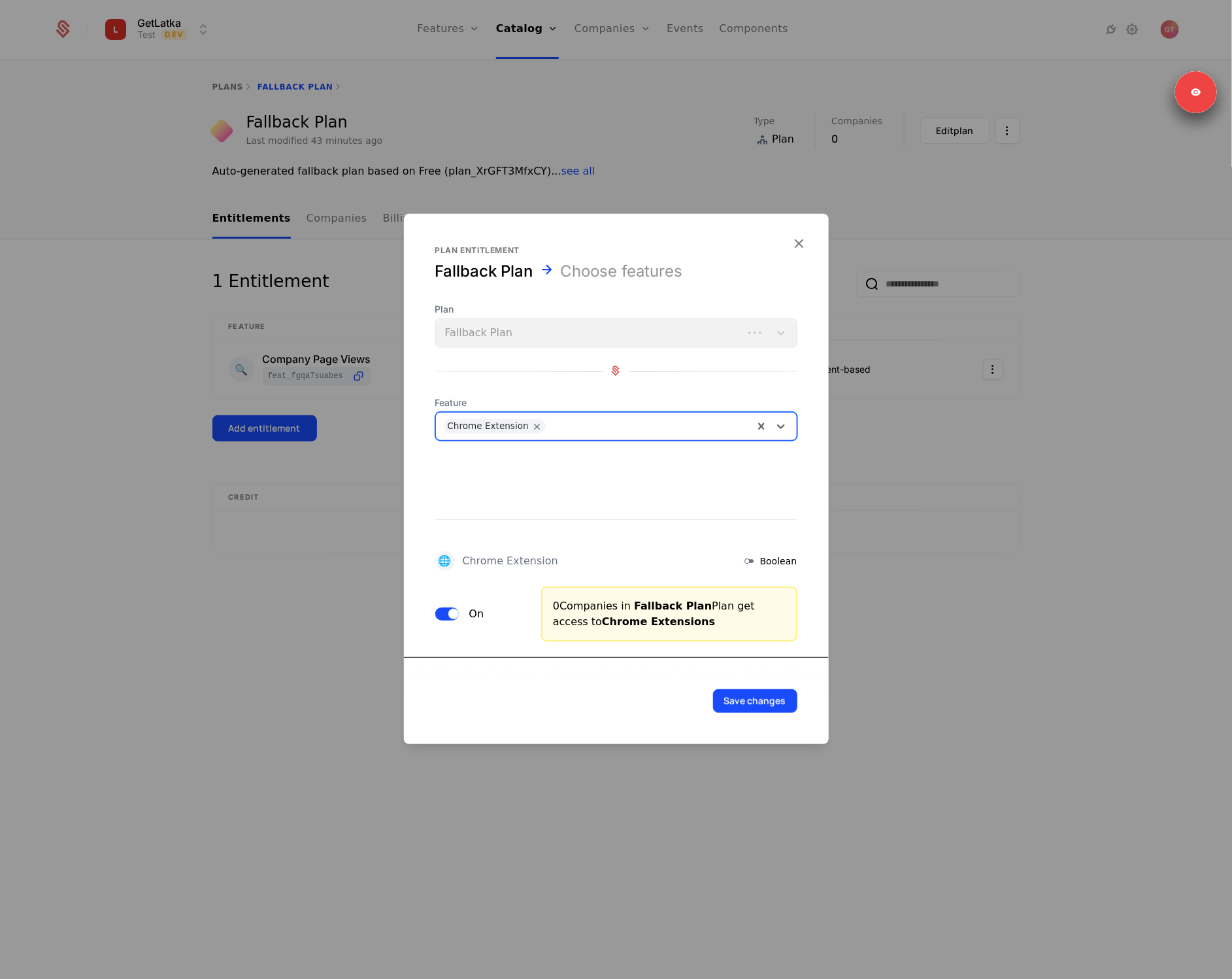
click at [735, 692] on button "Save changes" at bounding box center [755, 700] width 84 height 24
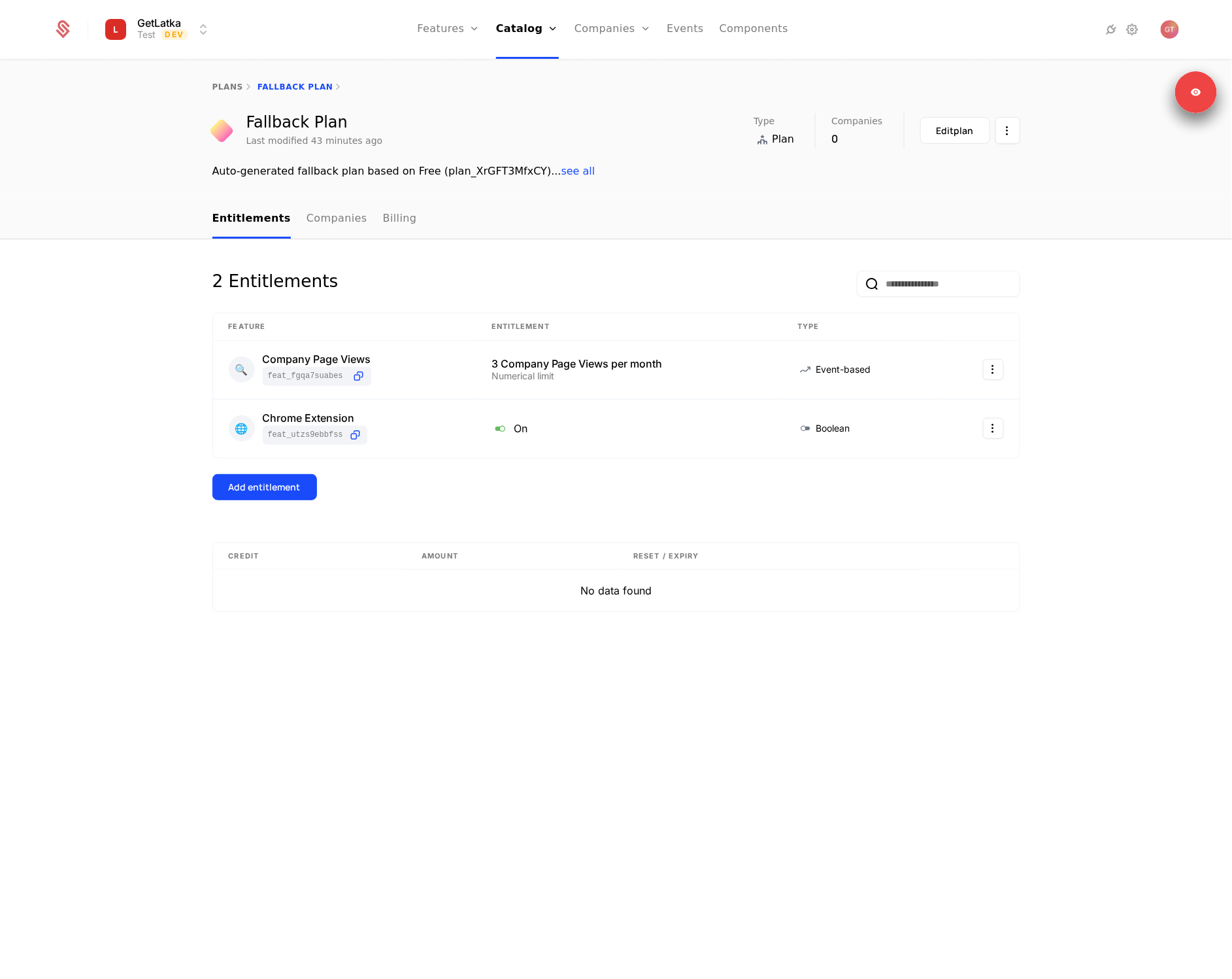
click at [305, 479] on button "Add entitlement" at bounding box center [264, 487] width 105 height 26
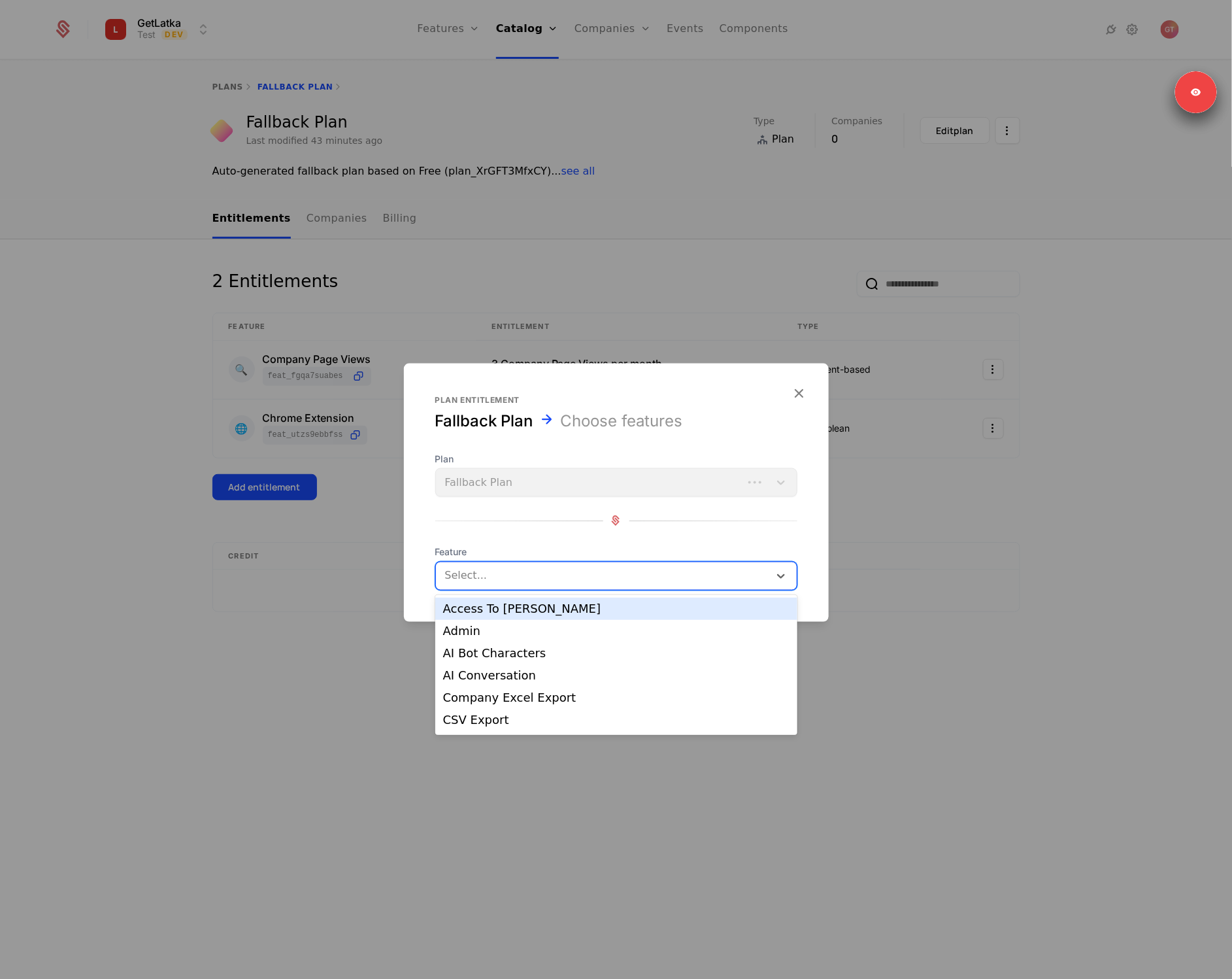
click at [579, 571] on div at bounding box center [602, 575] width 318 height 18
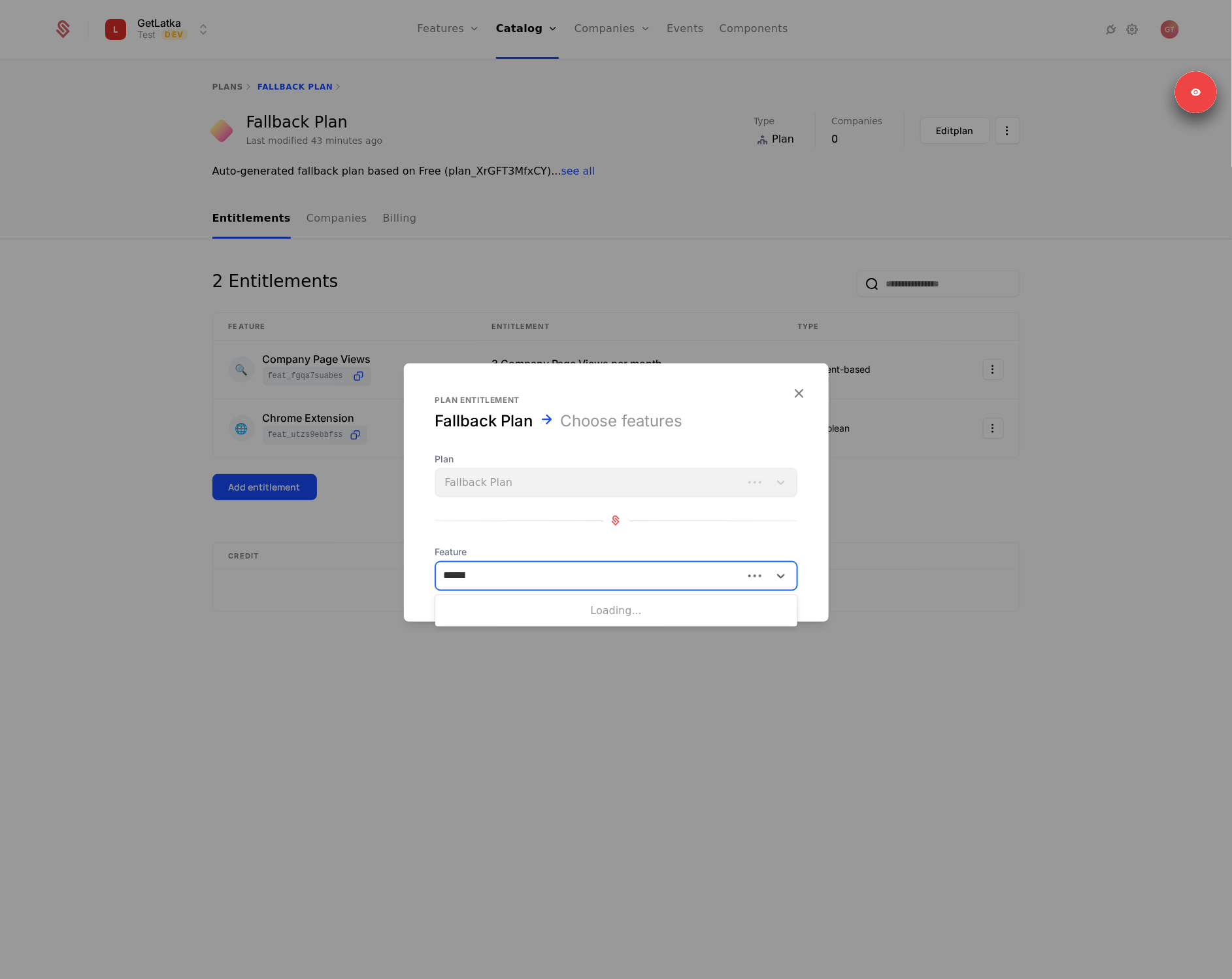
type input "*******"
click at [596, 608] on div "AI Conversation" at bounding box center [616, 609] width 346 height 12
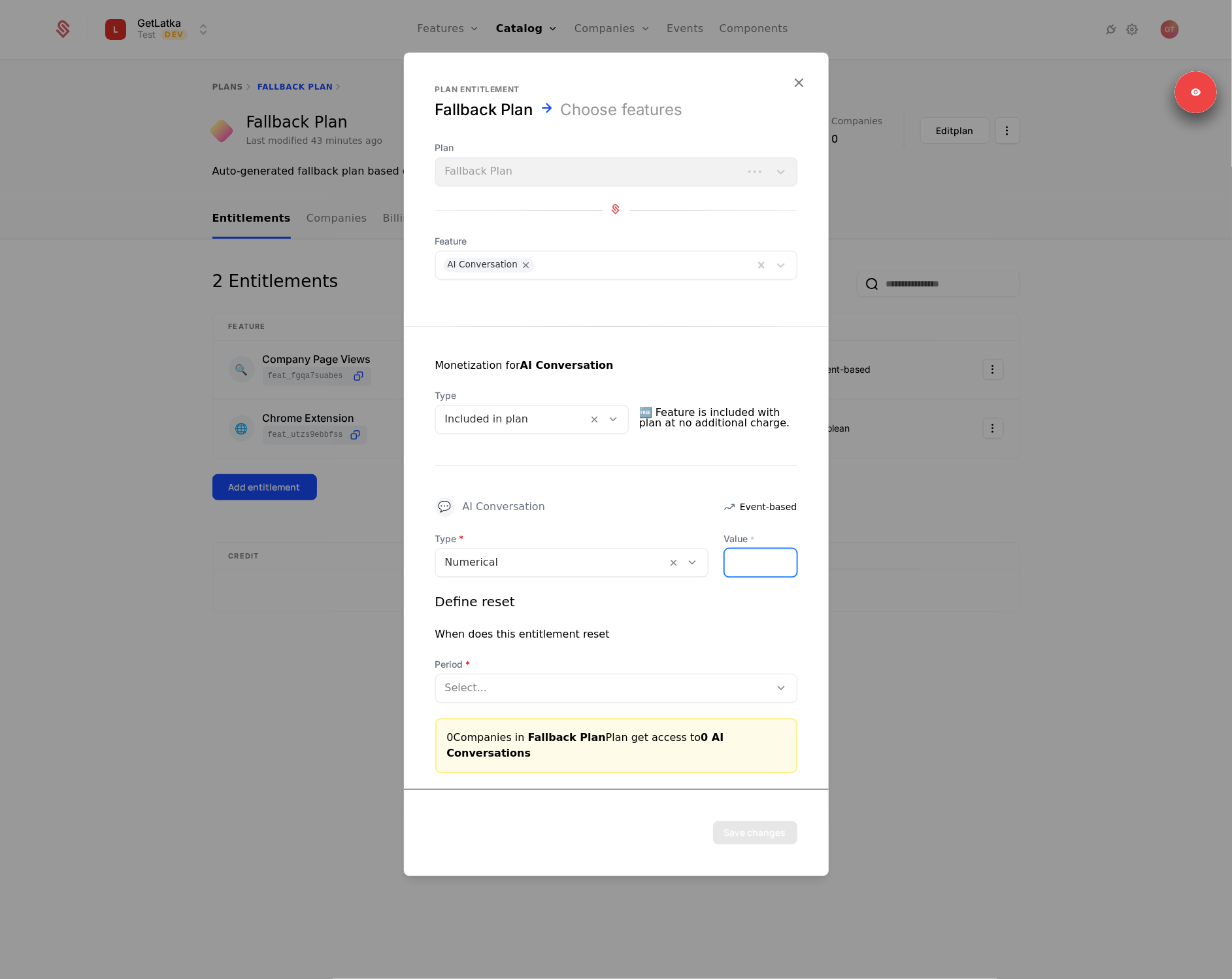
drag, startPoint x: 750, startPoint y: 565, endPoint x: 710, endPoint y: 567, distance: 40.0
click at [710, 567] on div "Type Numerical Value * *" at bounding box center [616, 554] width 362 height 44
type input "*"
click at [557, 683] on div "Select..." at bounding box center [603, 687] width 335 height 24
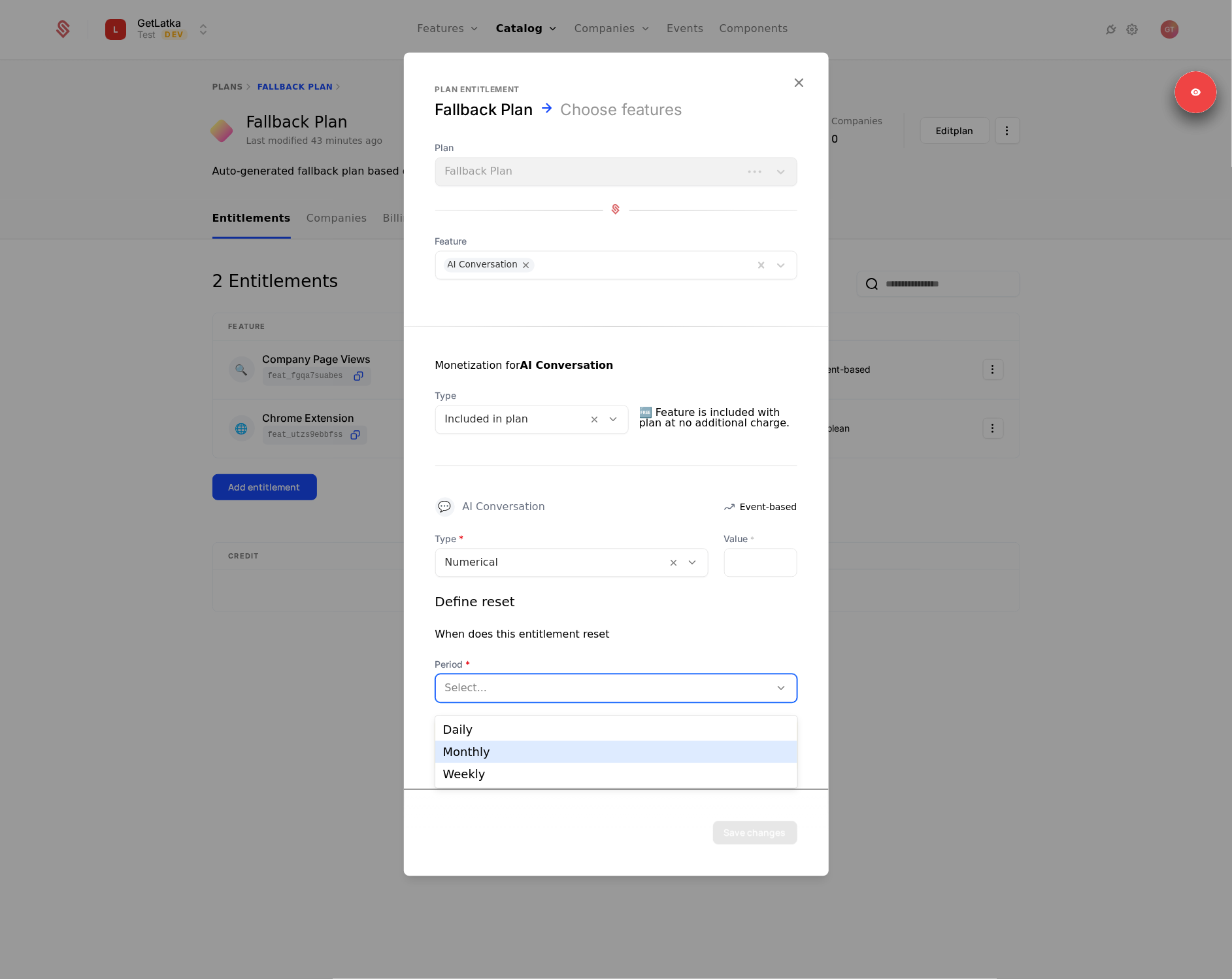
click at [536, 746] on div "Monthly" at bounding box center [616, 752] width 346 height 12
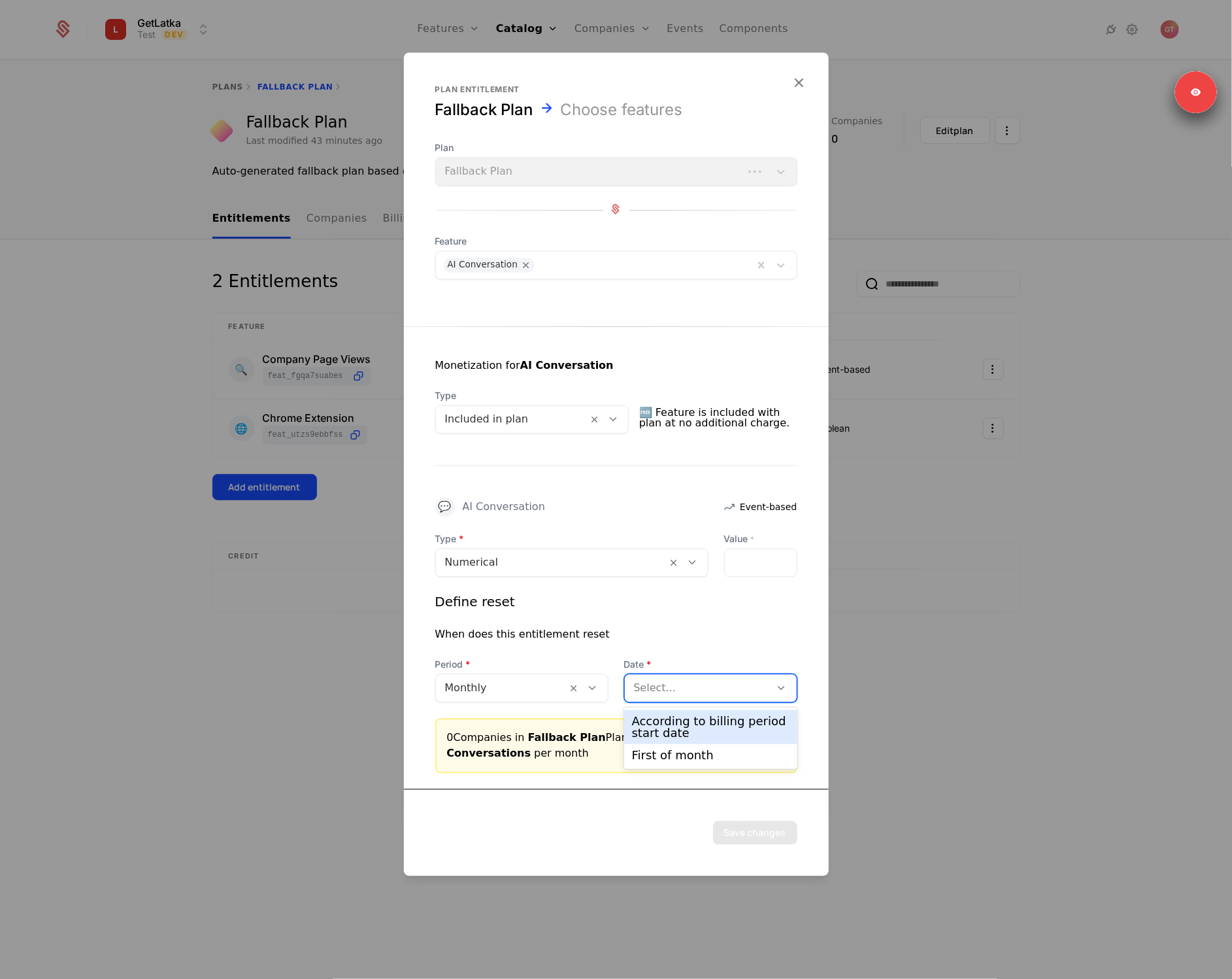
click at [741, 683] on div at bounding box center [698, 687] width 128 height 18
click at [699, 725] on div "According to billing period start date" at bounding box center [711, 727] width 157 height 24
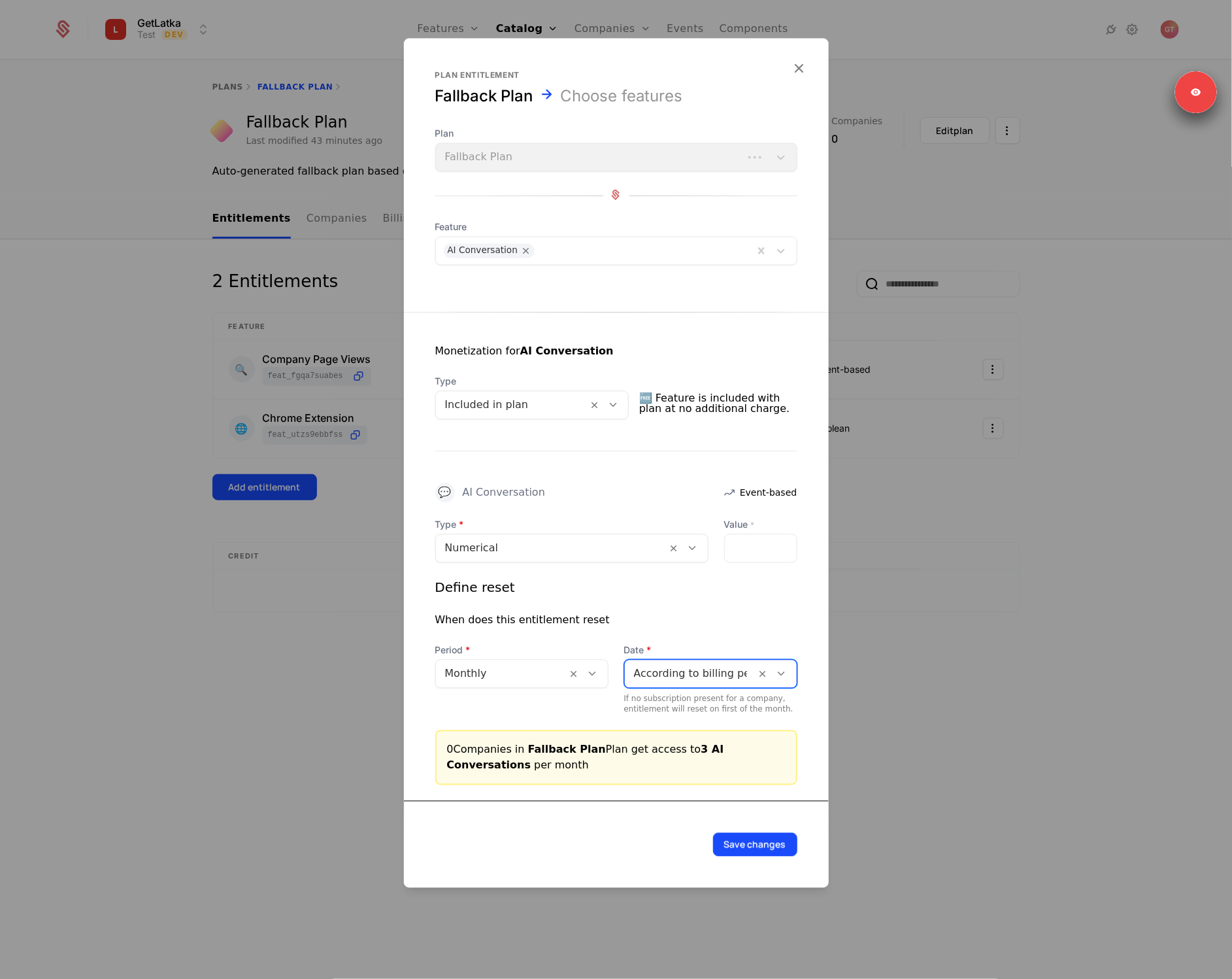
click at [774, 829] on div "Save changes" at bounding box center [616, 844] width 425 height 87
click at [773, 834] on button "Save changes" at bounding box center [755, 844] width 84 height 24
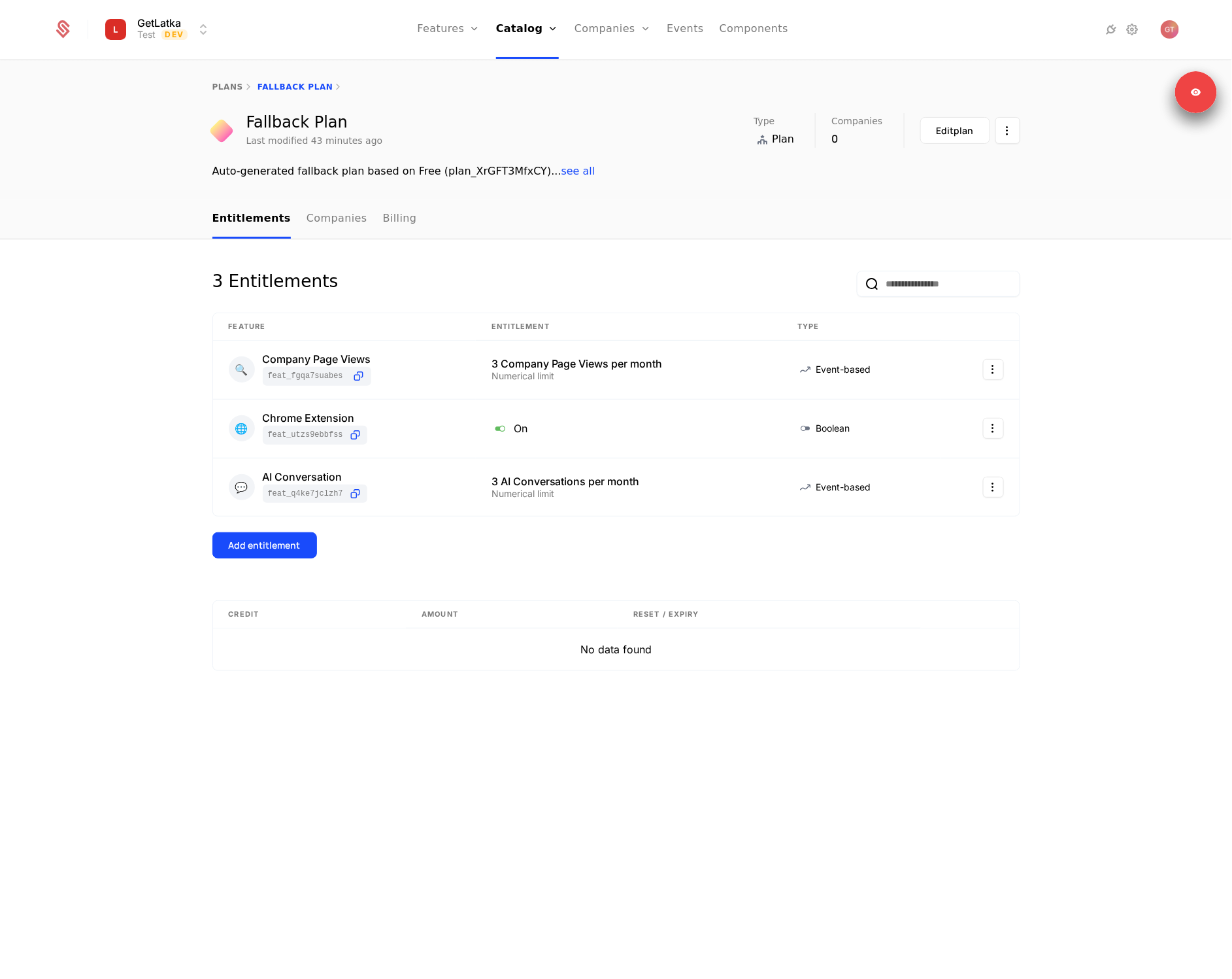
click at [248, 557] on button "Add entitlement" at bounding box center [264, 544] width 105 height 26
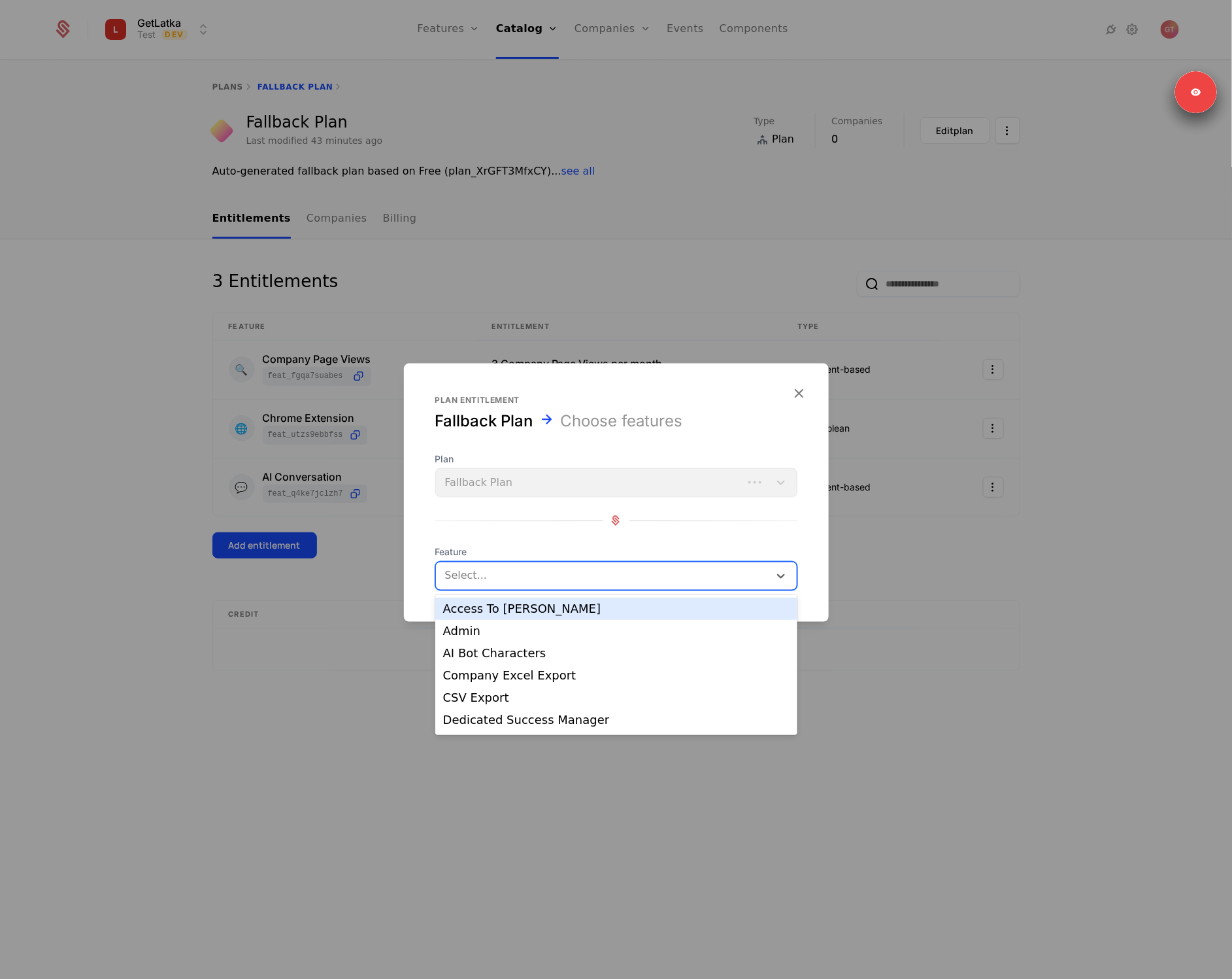
click at [492, 577] on div at bounding box center [602, 575] width 318 height 18
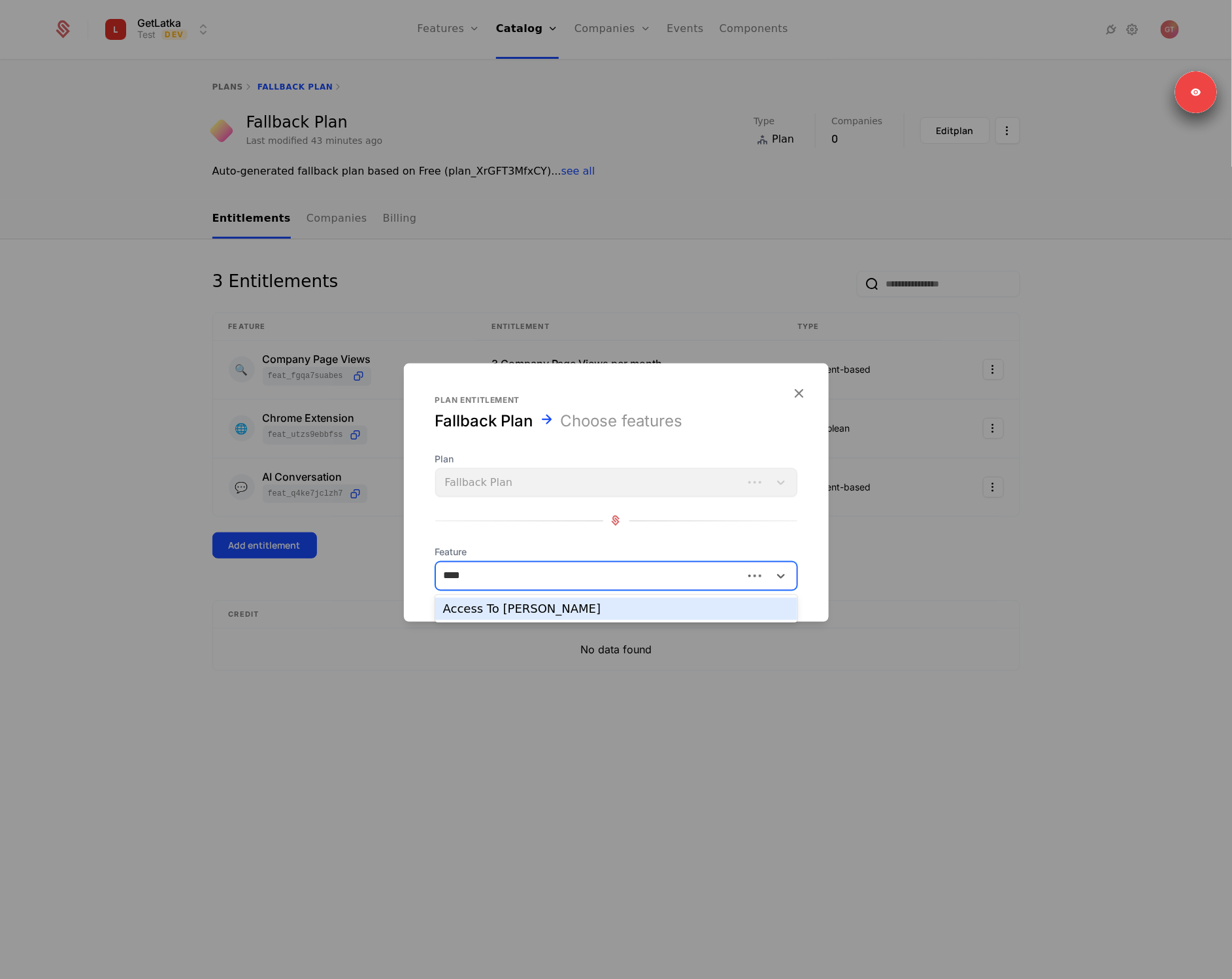
type input "***"
click at [499, 608] on div "Access To [PERSON_NAME]" at bounding box center [616, 609] width 346 height 12
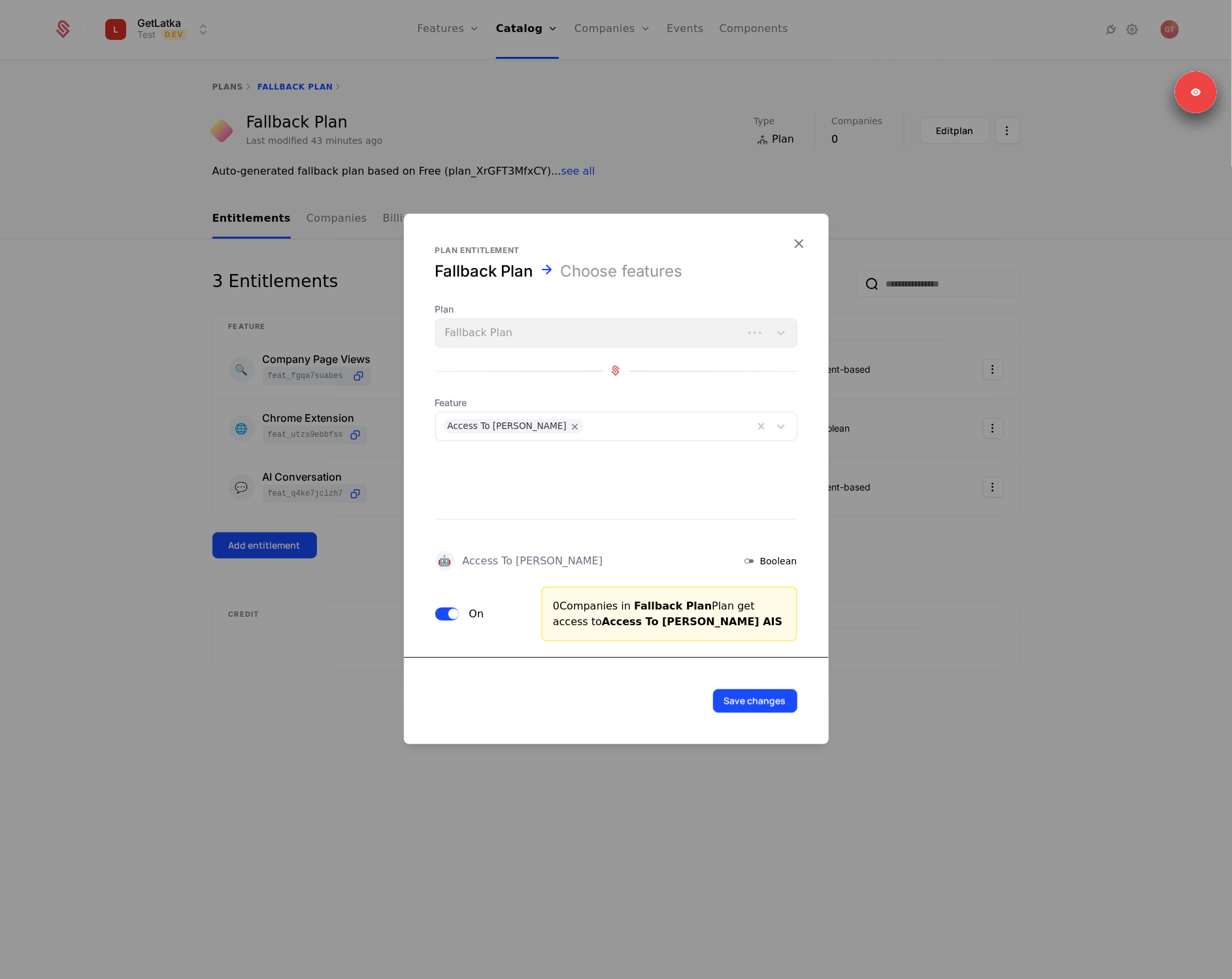
click at [763, 694] on button "Save changes" at bounding box center [755, 700] width 84 height 24
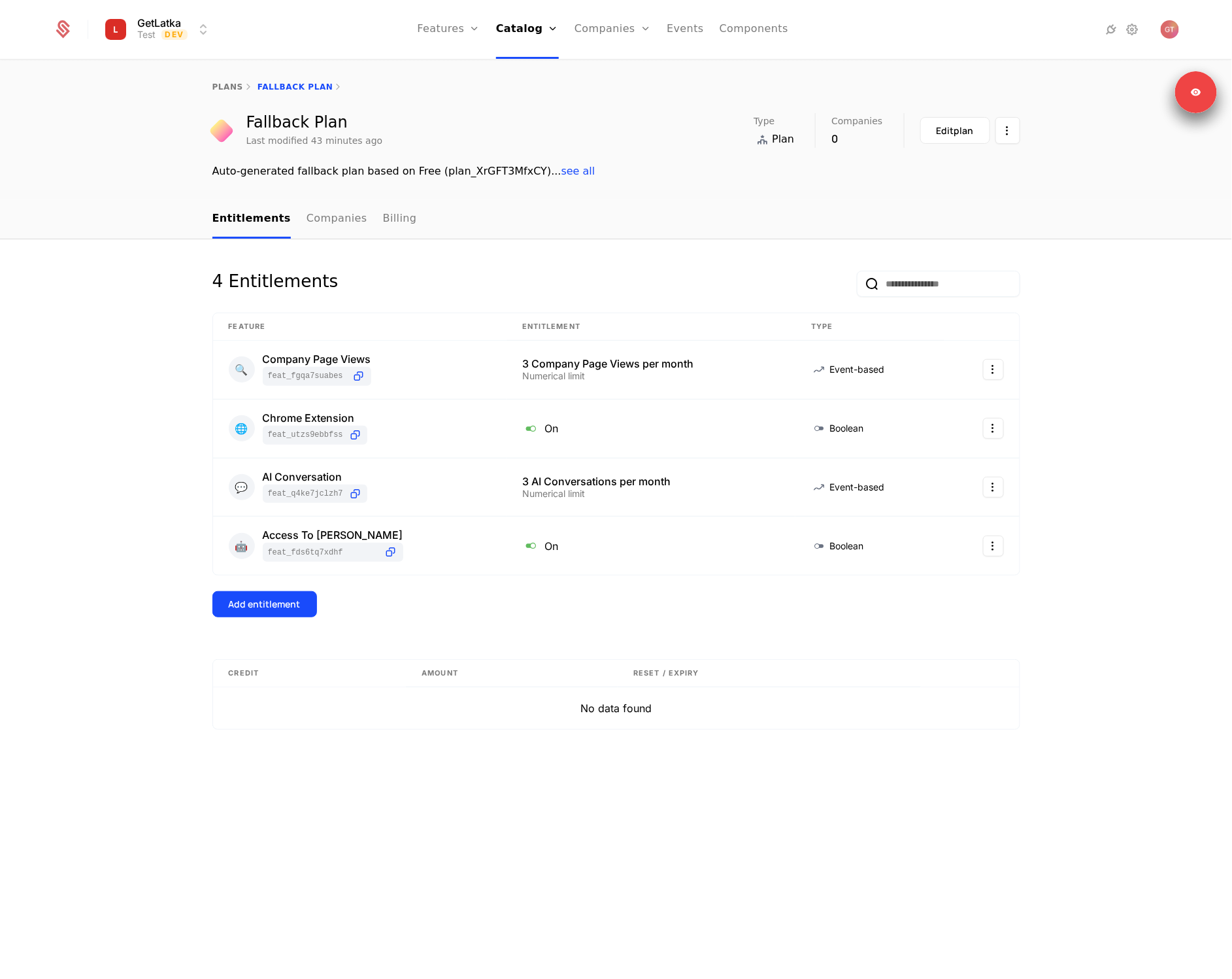
click at [1102, 487] on div "4 Entitlements Feature Entitlement Type 🔍 Company Page Views feat_FGQa7suABeS 3…" at bounding box center [616, 609] width 1232 height 740
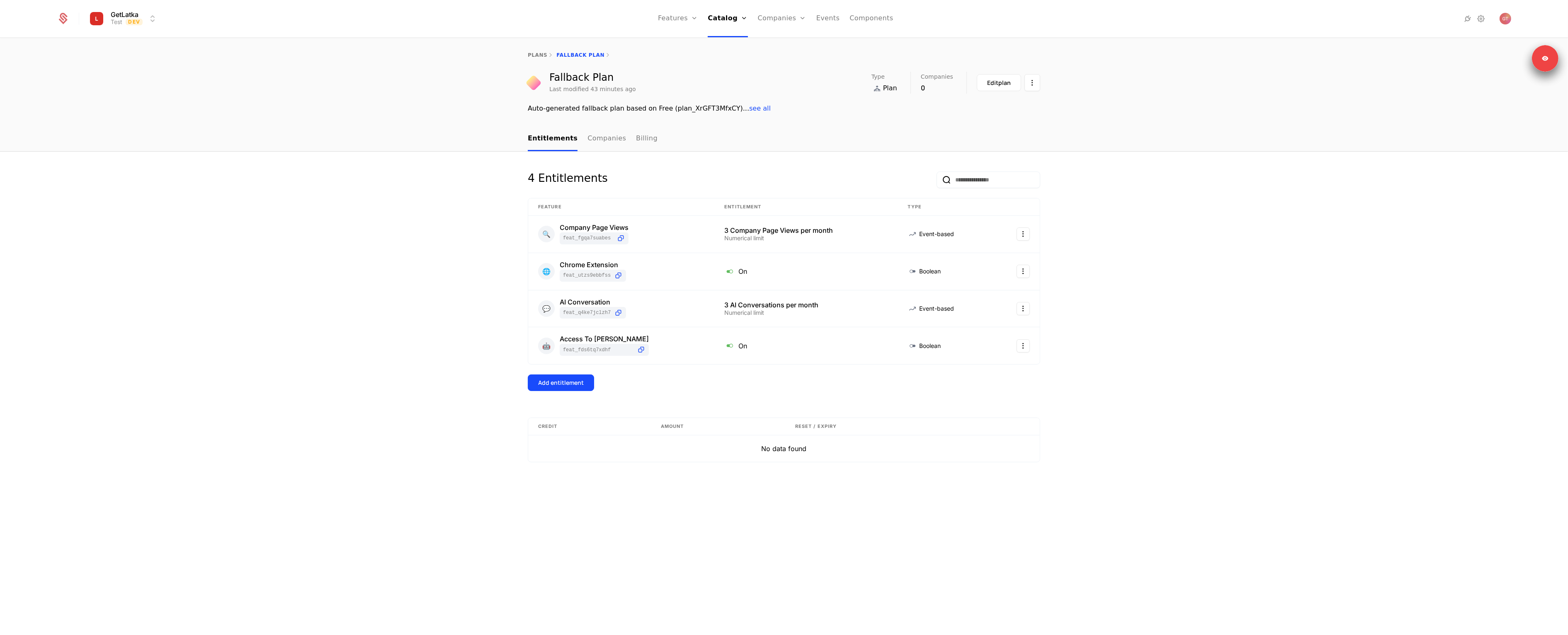
click at [368, 193] on div "4 Entitlements Feature Entitlement Type 🔍 Company Page Views feat_FGQa7suABeS 3…" at bounding box center [784, 394] width 1568 height 484
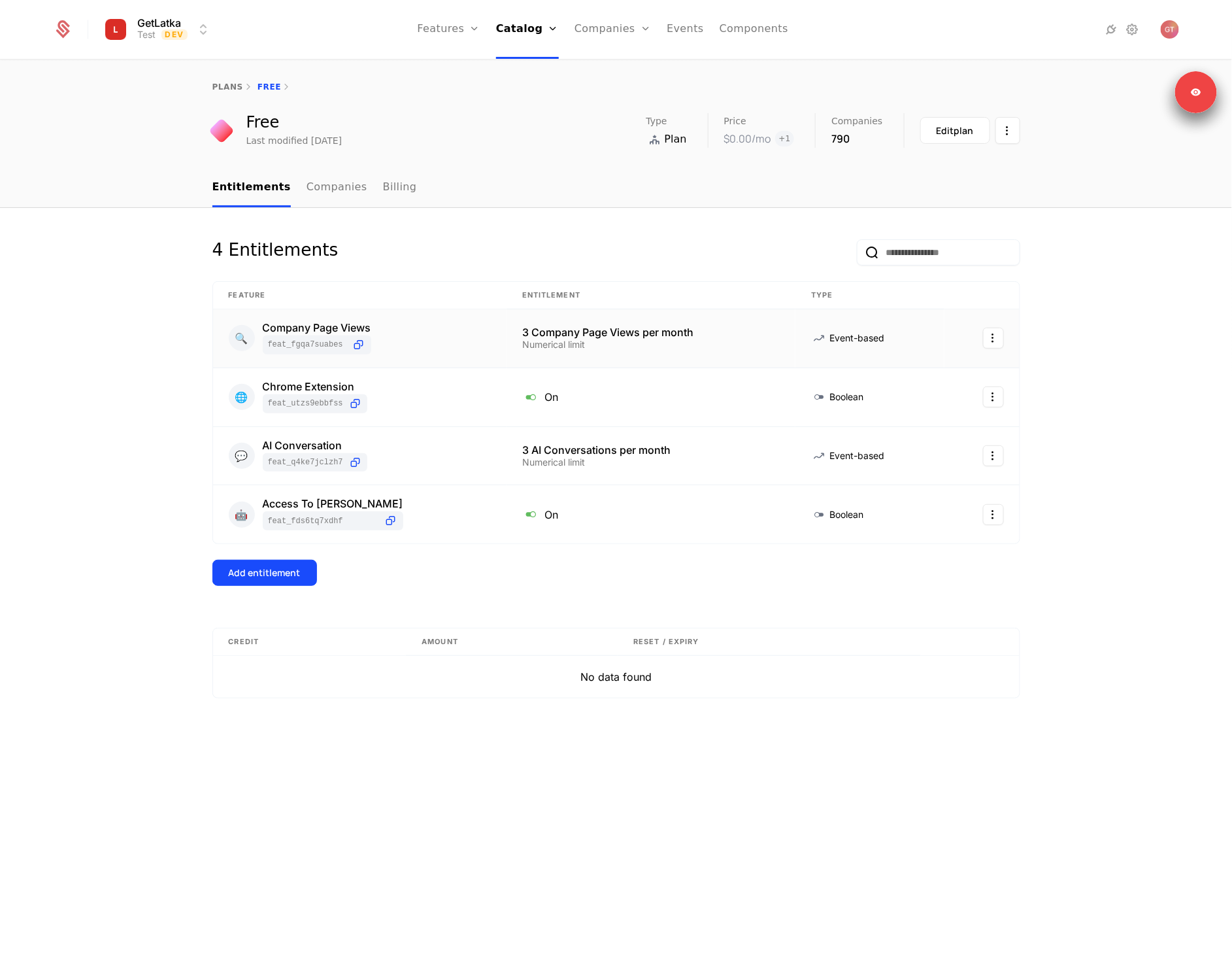
click at [415, 329] on div "🔍 Company Page Views feat_FGQa7suABeS" at bounding box center [359, 338] width 262 height 32
click at [41, 325] on div "4 Entitlements Feature Entitlement Type 🔍 Company Page Views feat_FGQa7suABeS 3…" at bounding box center [616, 594] width 1232 height 772
